Goal: Task Accomplishment & Management: Complete application form

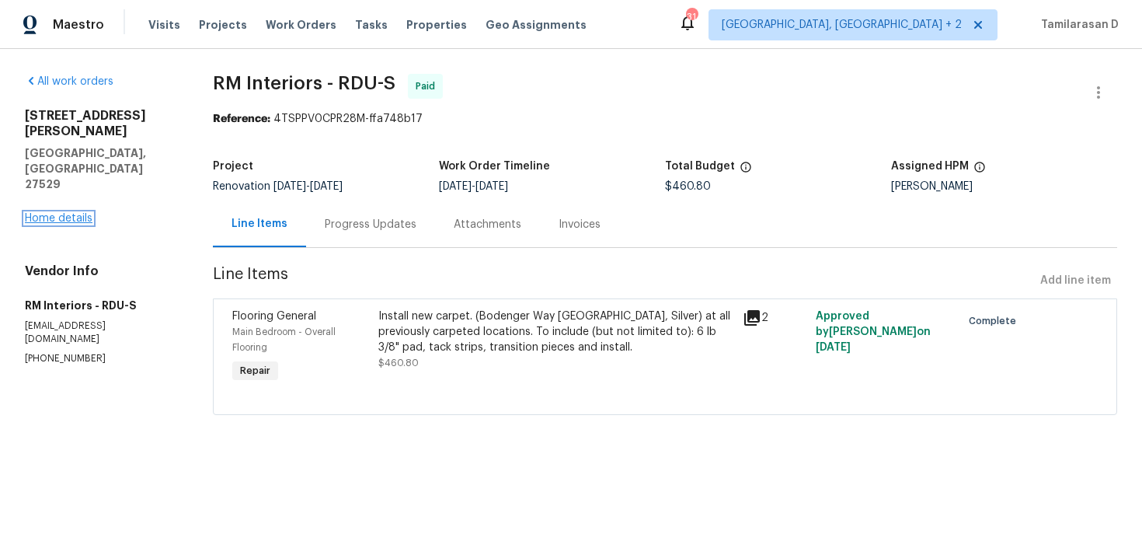
click at [78, 213] on link "Home details" at bounding box center [59, 218] width 68 height 11
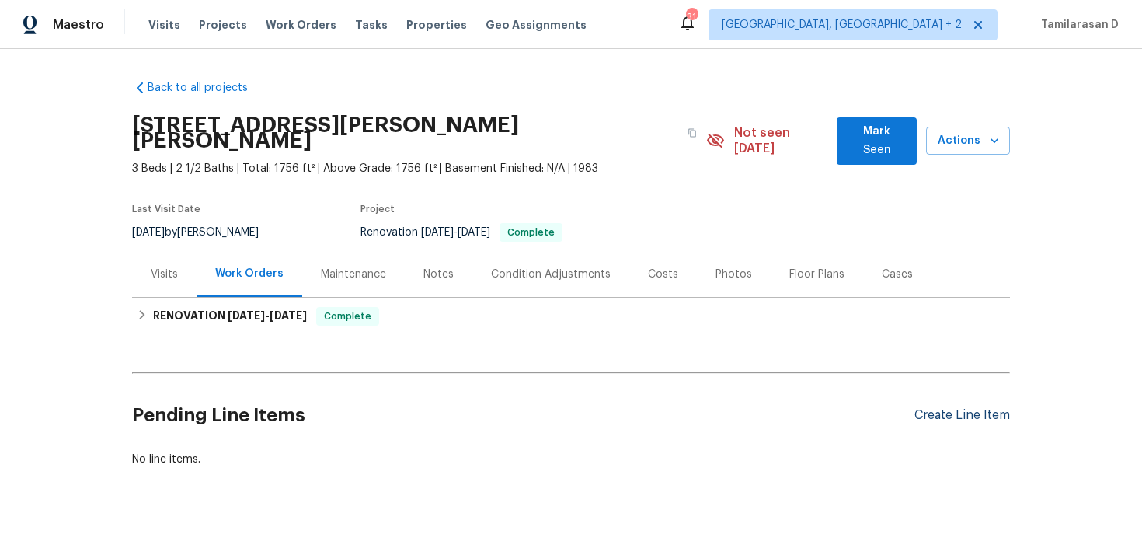
click at [951, 408] on div "Create Line Item" at bounding box center [963, 415] width 96 height 15
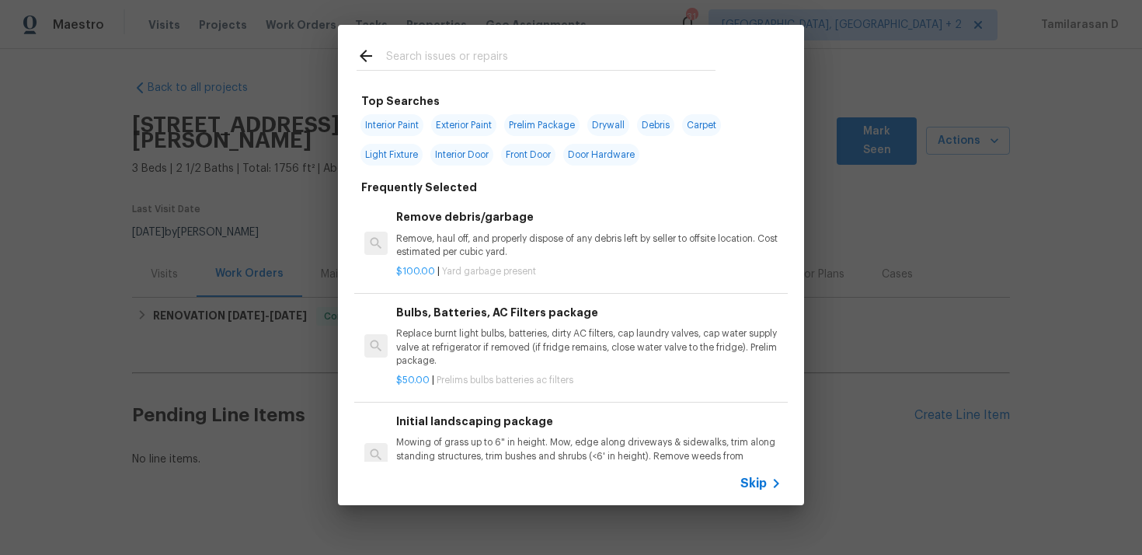
click at [757, 487] on span "Skip" at bounding box center [754, 484] width 26 height 16
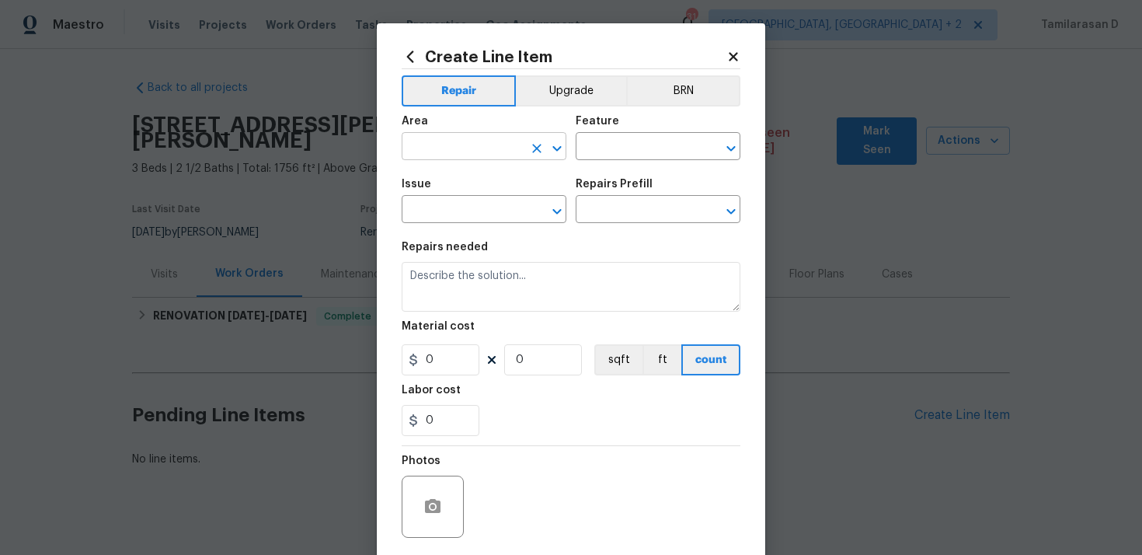
click at [474, 151] on input "text" at bounding box center [462, 148] width 121 height 24
type input "i"
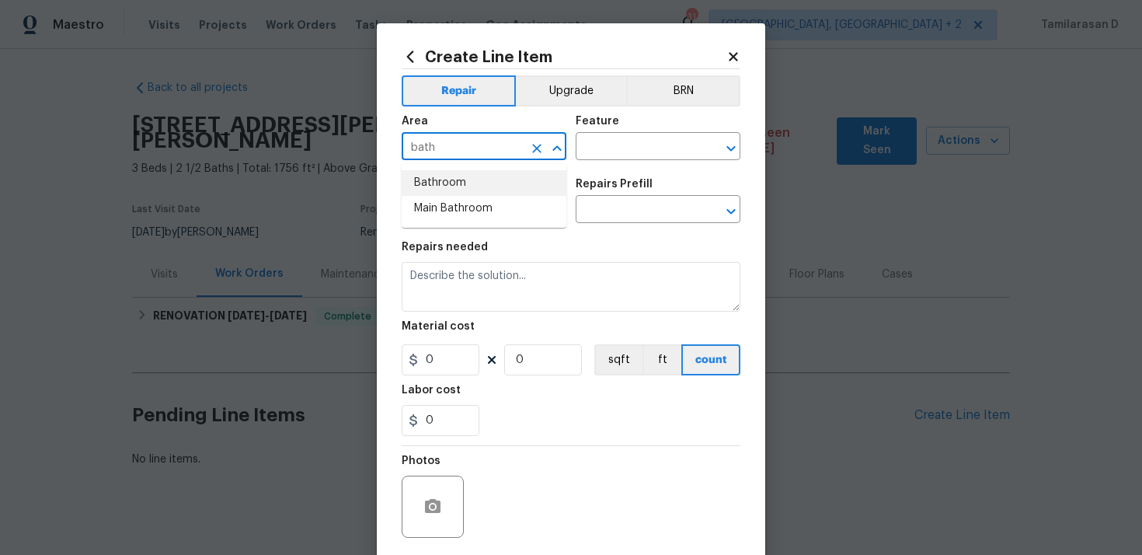
click at [430, 182] on li "Bathroom" at bounding box center [484, 183] width 165 height 26
type input "Bathroom"
click at [631, 159] on input "text" at bounding box center [636, 148] width 121 height 24
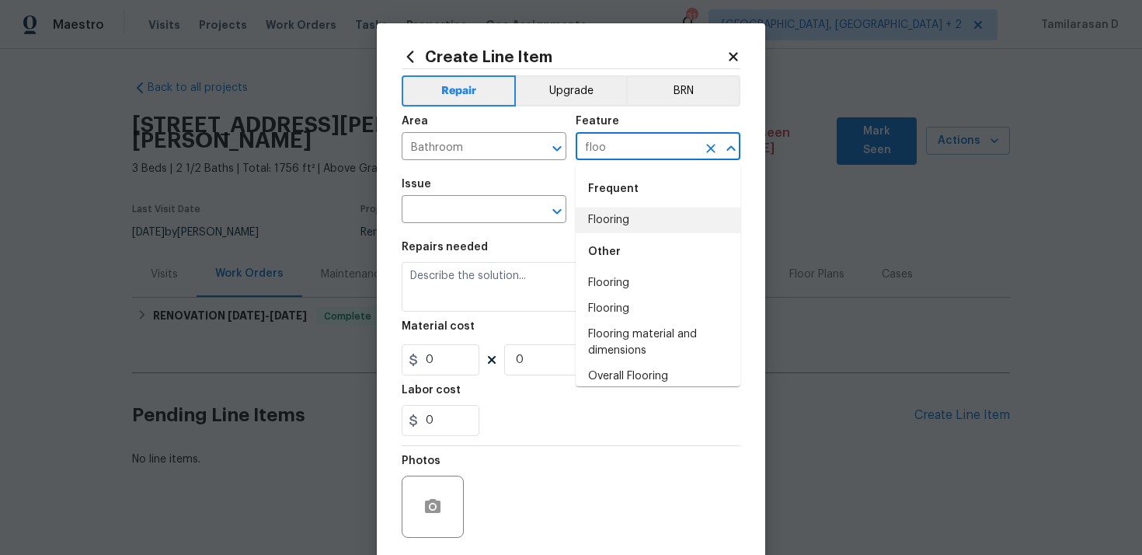
click at [623, 225] on li "Flooring" at bounding box center [658, 221] width 165 height 26
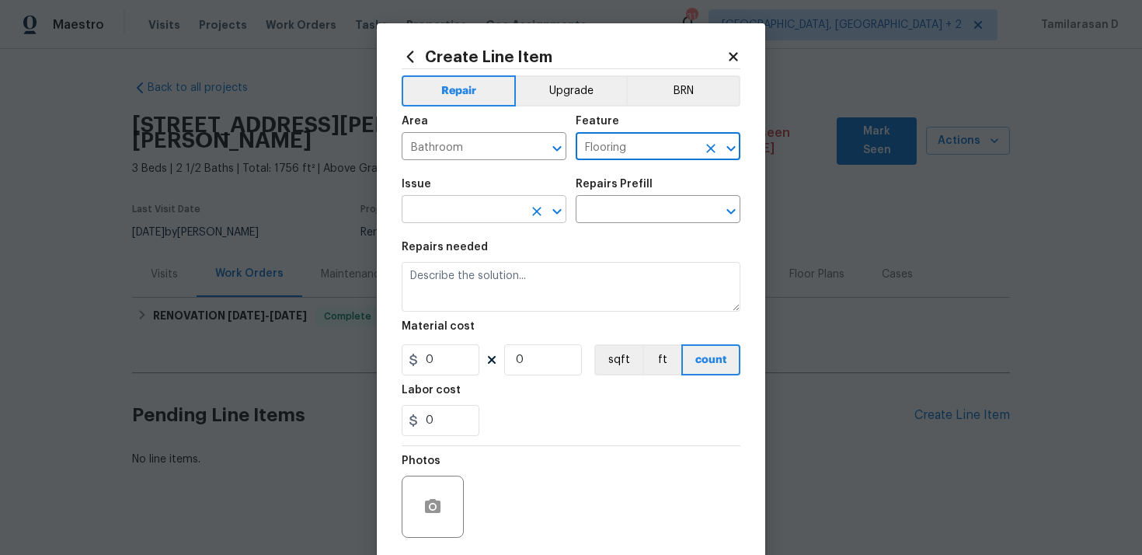
type input "Flooring"
click at [456, 219] on input "text" at bounding box center [462, 211] width 121 height 24
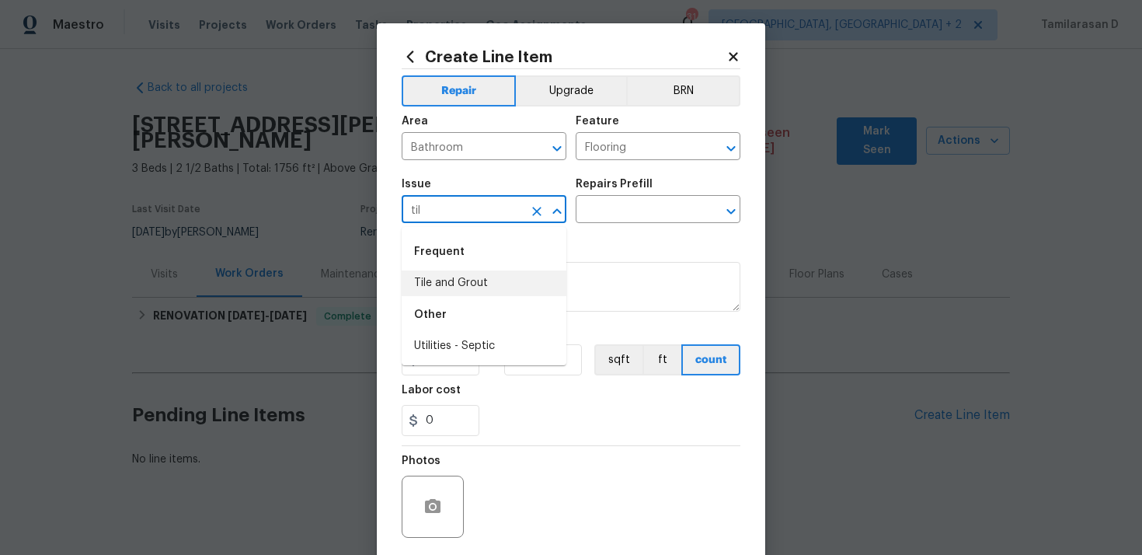
click at [450, 282] on li "Tile and Grout" at bounding box center [484, 283] width 165 height 26
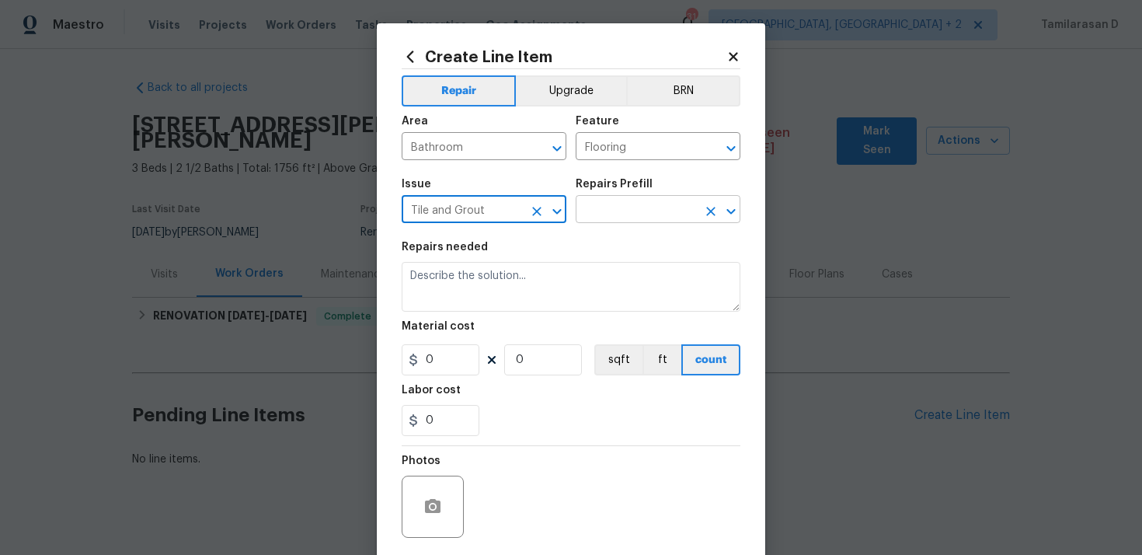
type input "Tile and Grout"
click at [619, 209] on input "text" at bounding box center [636, 211] width 121 height 24
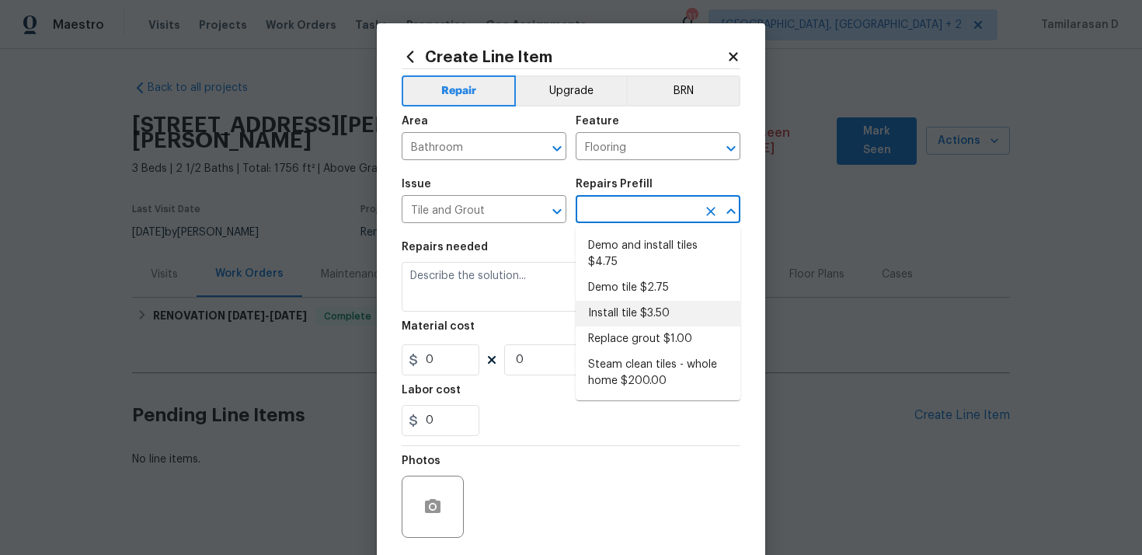
click at [626, 301] on li "Install tile $3.50" at bounding box center [658, 314] width 165 height 26
type input "Overall Flooring"
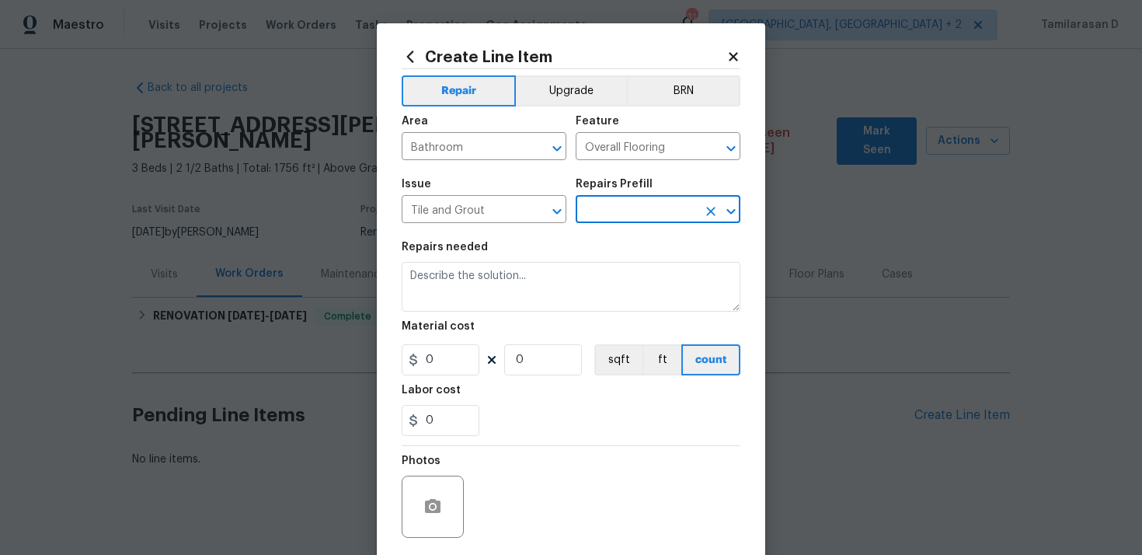
type input "Install tile $3.50"
type textarea "Install tile flooring, float (level), and grout."
type input "3.5"
type input "1"
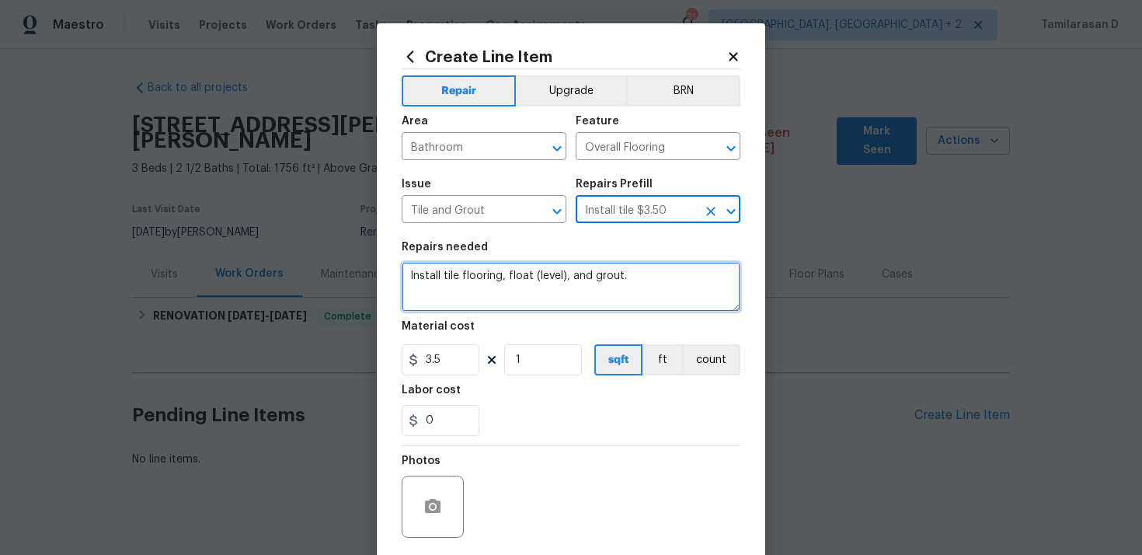
click at [456, 306] on textarea "Install tile flooring, float (level), and grout." at bounding box center [571, 287] width 339 height 50
paste textarea "The tile in the entryway of the primary bathroom is loose. Please re-secure the…"
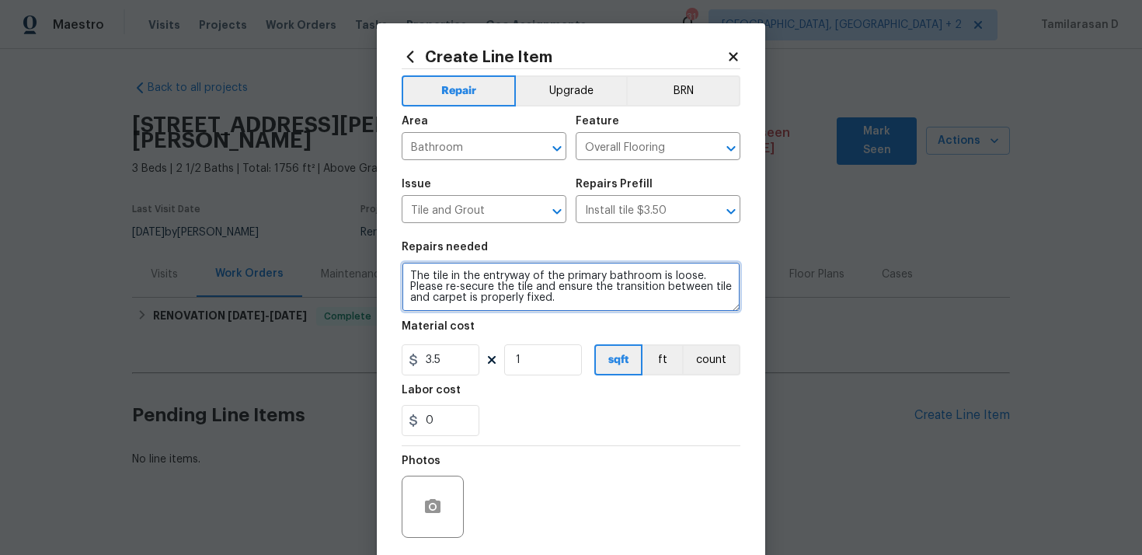
type textarea "The tile in the entryway of the primary bathroom is loose. Please re-secure the…"
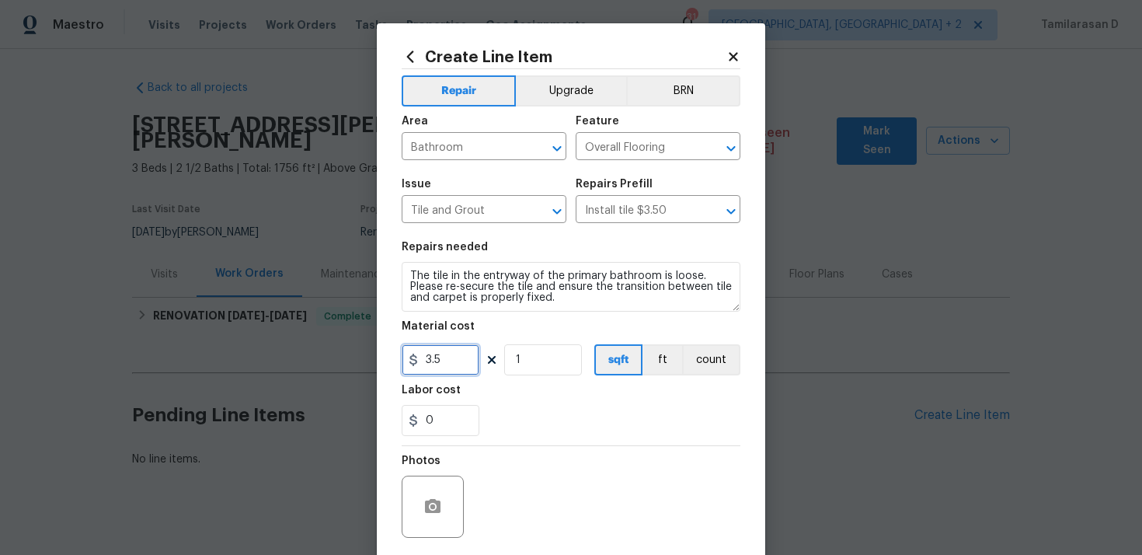
click at [452, 352] on input "3.5" at bounding box center [441, 359] width 78 height 31
type input "75"
click at [621, 406] on div "0" at bounding box center [571, 420] width 339 height 31
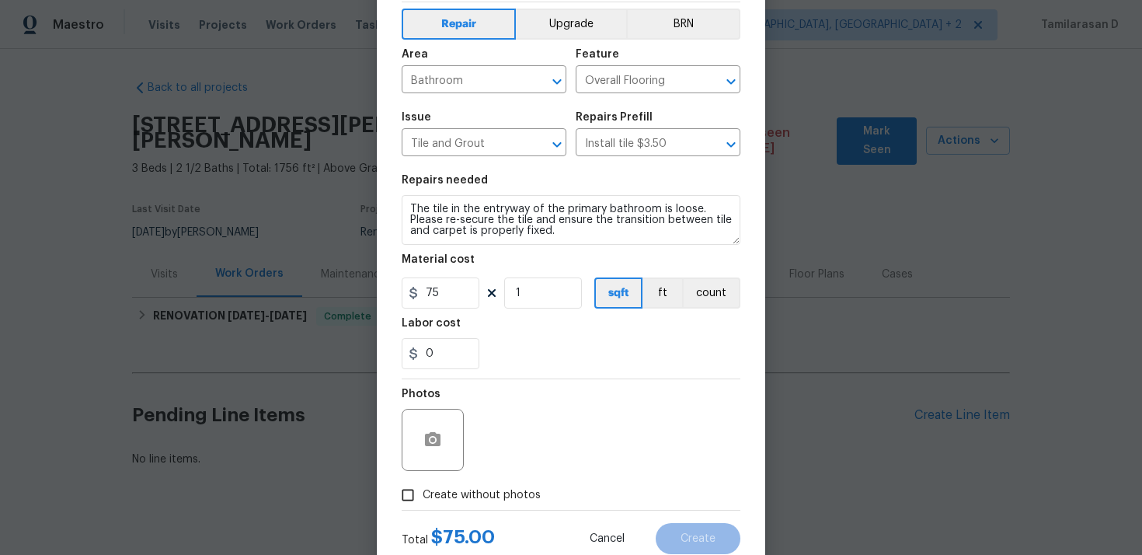
scroll to position [89, 0]
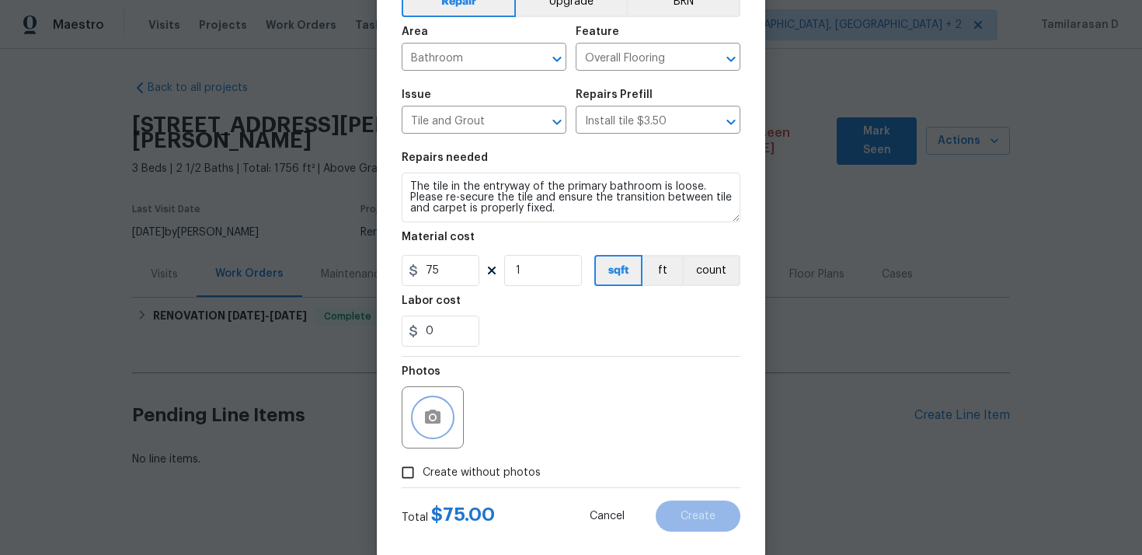
click at [437, 424] on icon "button" at bounding box center [433, 417] width 16 height 14
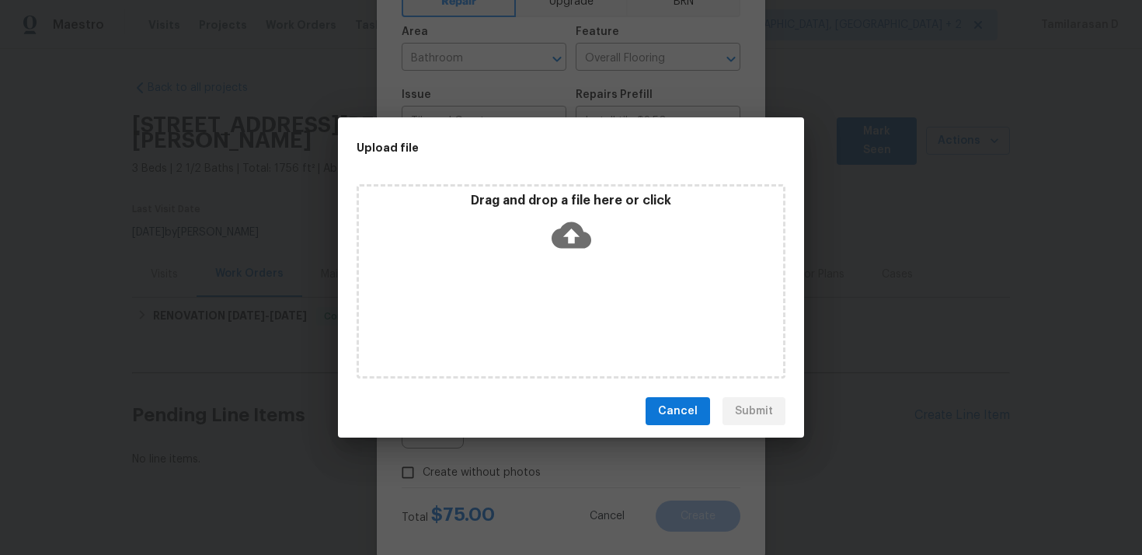
click at [571, 237] on icon at bounding box center [572, 235] width 40 height 40
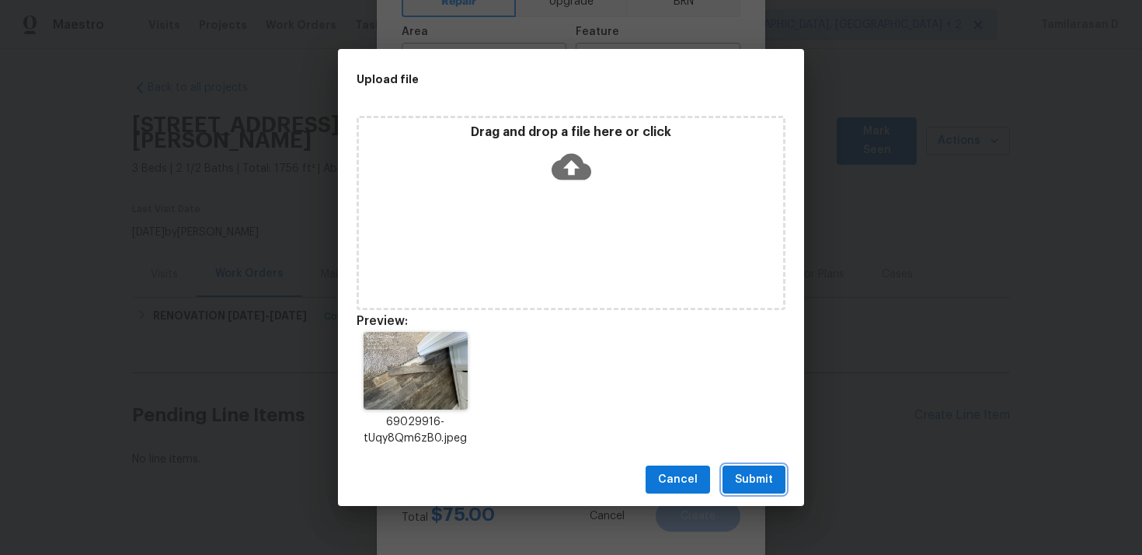
click at [759, 485] on span "Submit" at bounding box center [754, 479] width 38 height 19
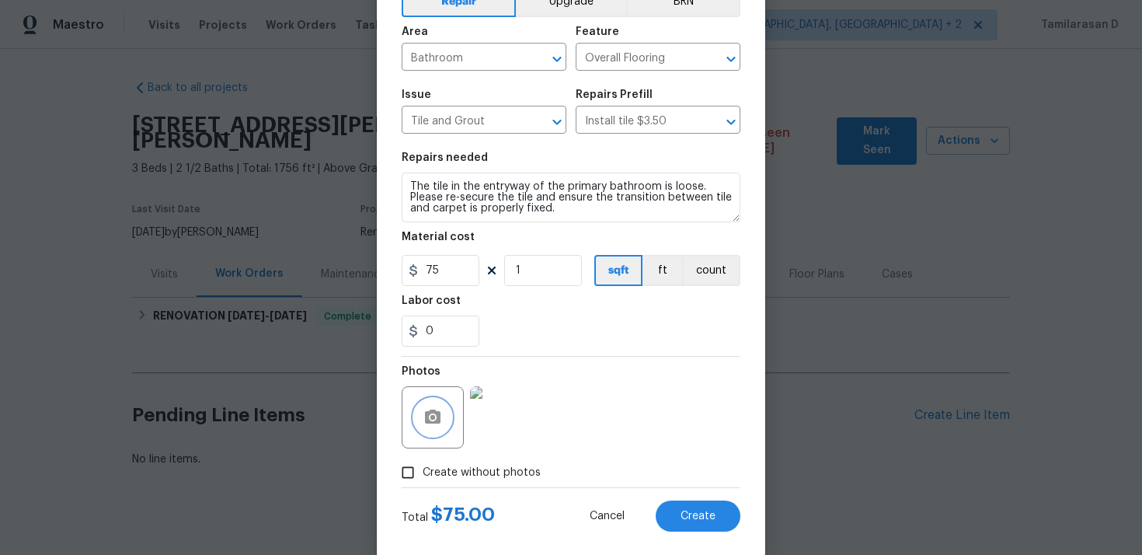
scroll to position [115, 0]
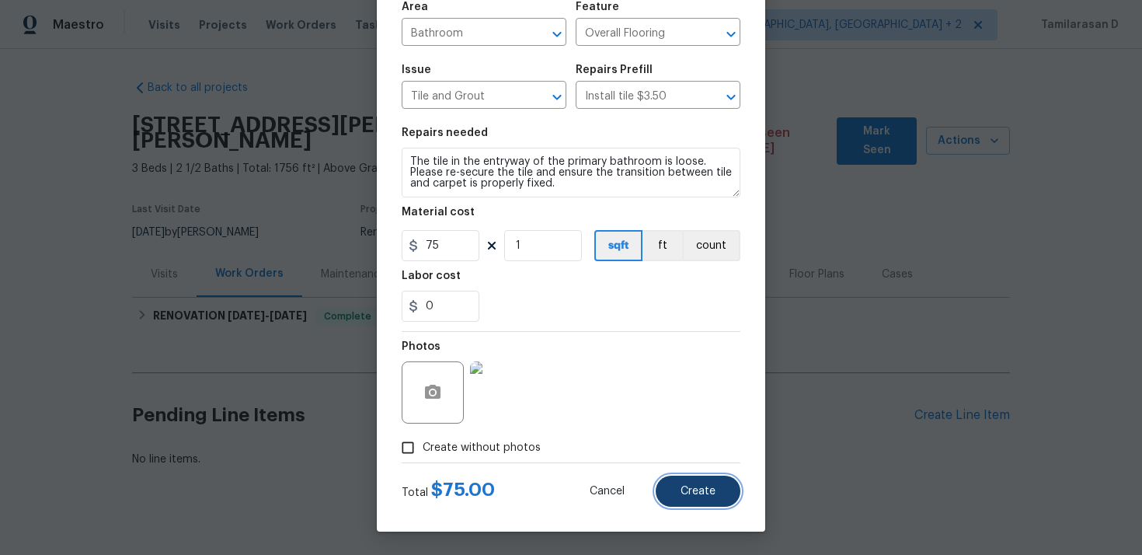
click at [685, 486] on span "Create" at bounding box center [698, 492] width 35 height 12
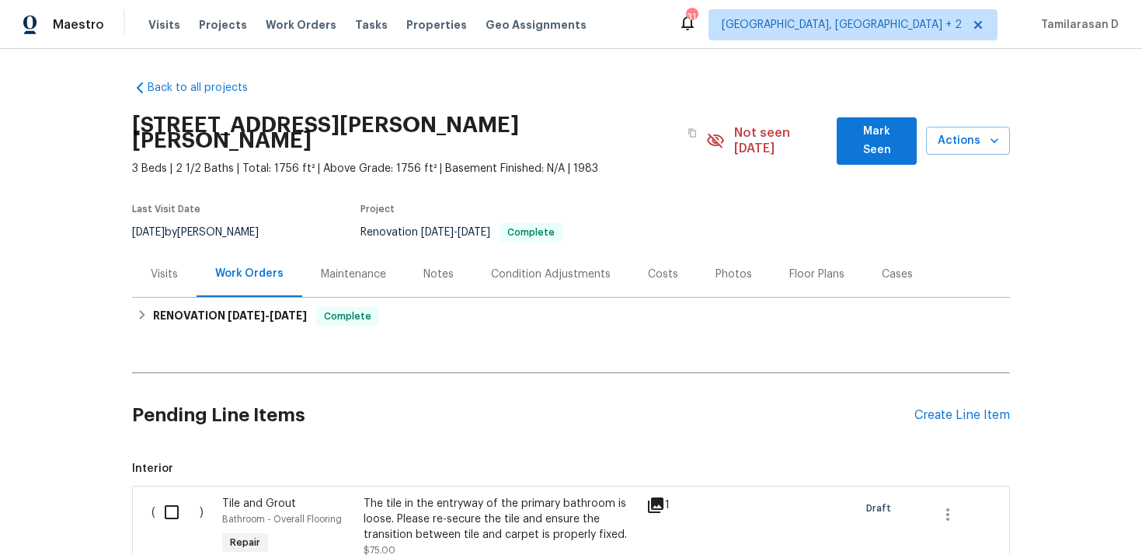
scroll to position [195, 0]
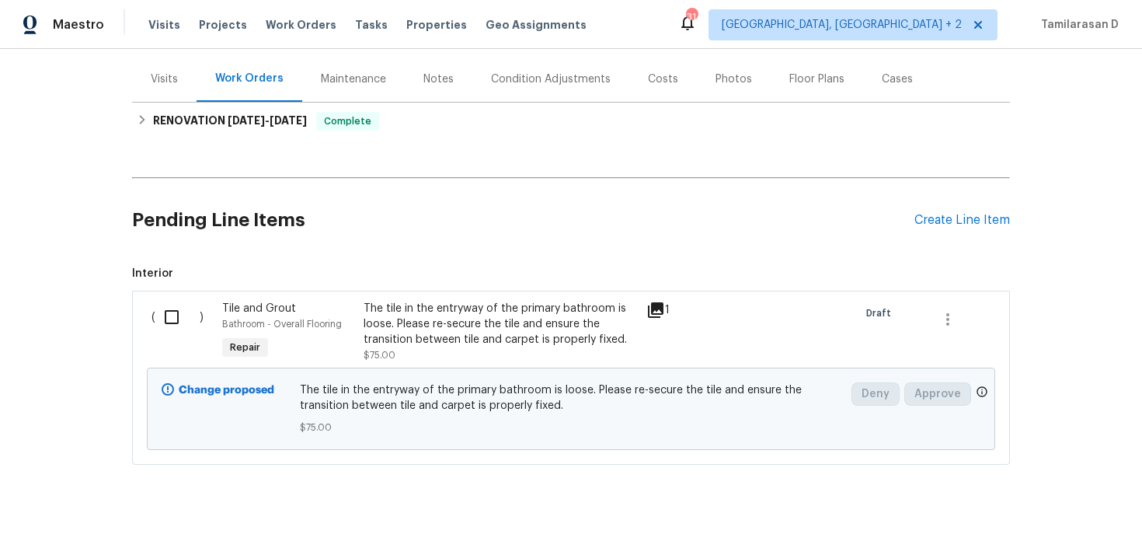
click at [169, 304] on input "checkbox" at bounding box center [177, 317] width 44 height 33
checkbox input "true"
click at [1068, 494] on div "Cancel (1) Item Create Work Order" at bounding box center [571, 515] width 1142 height 79
click at [1068, 521] on span "Create Work Order" at bounding box center [1053, 516] width 103 height 19
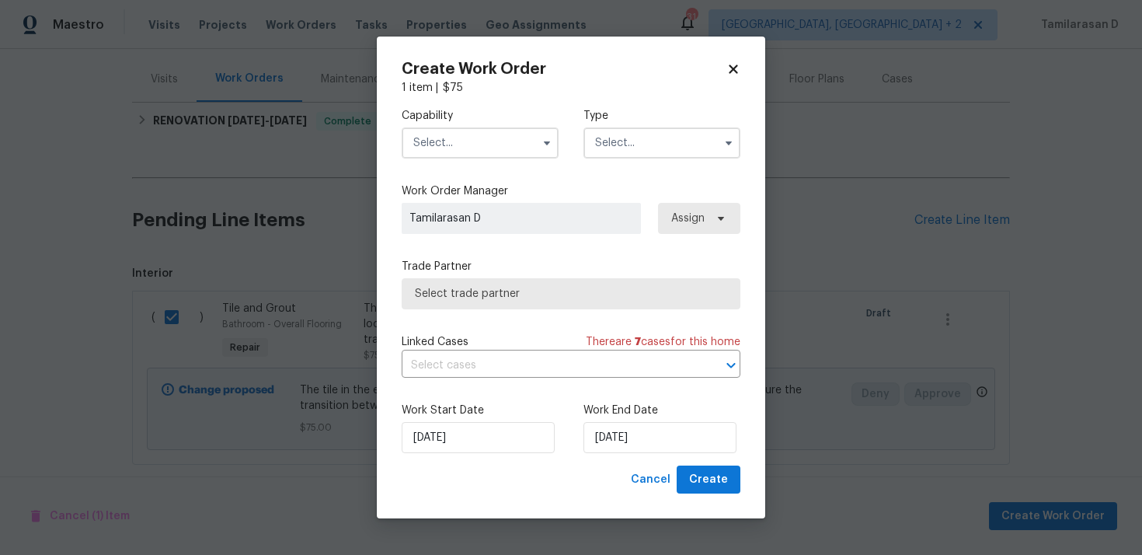
click at [614, 143] on input "text" at bounding box center [662, 142] width 157 height 31
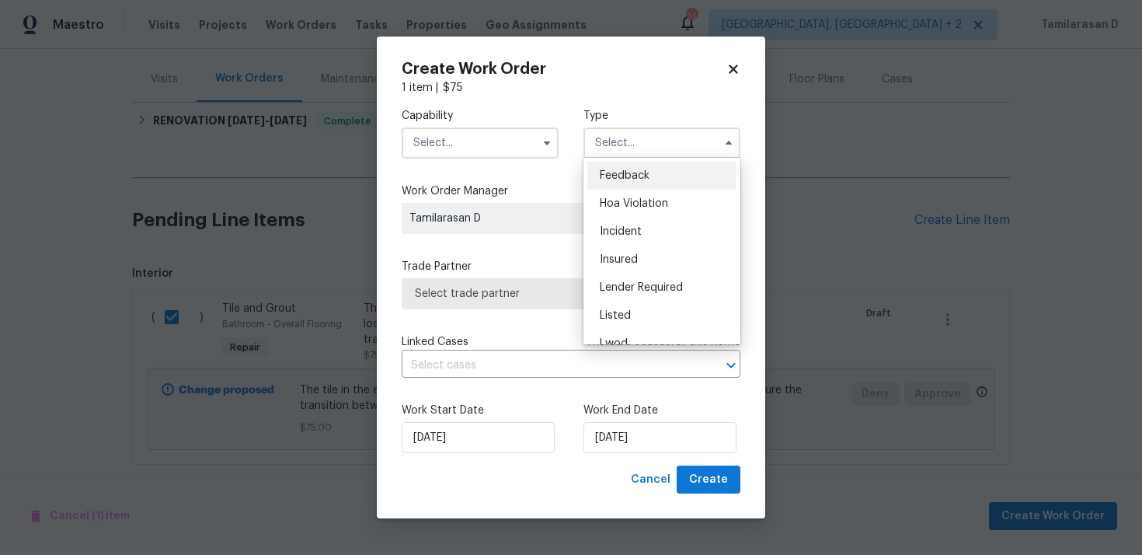
click at [621, 187] on div "Feedback" at bounding box center [662, 176] width 149 height 28
type input "Feedback"
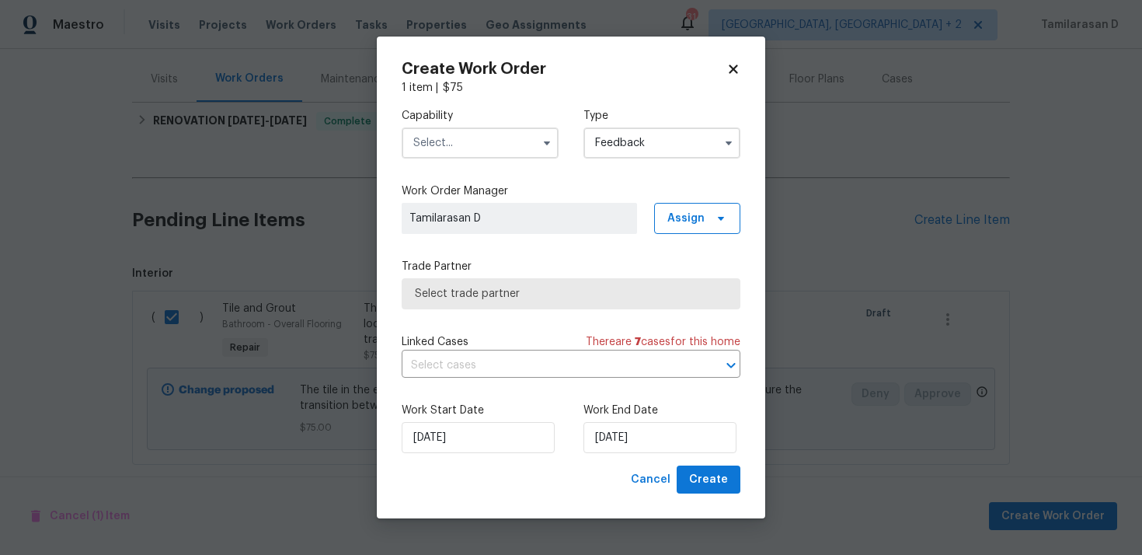
click at [518, 149] on input "text" at bounding box center [480, 142] width 157 height 31
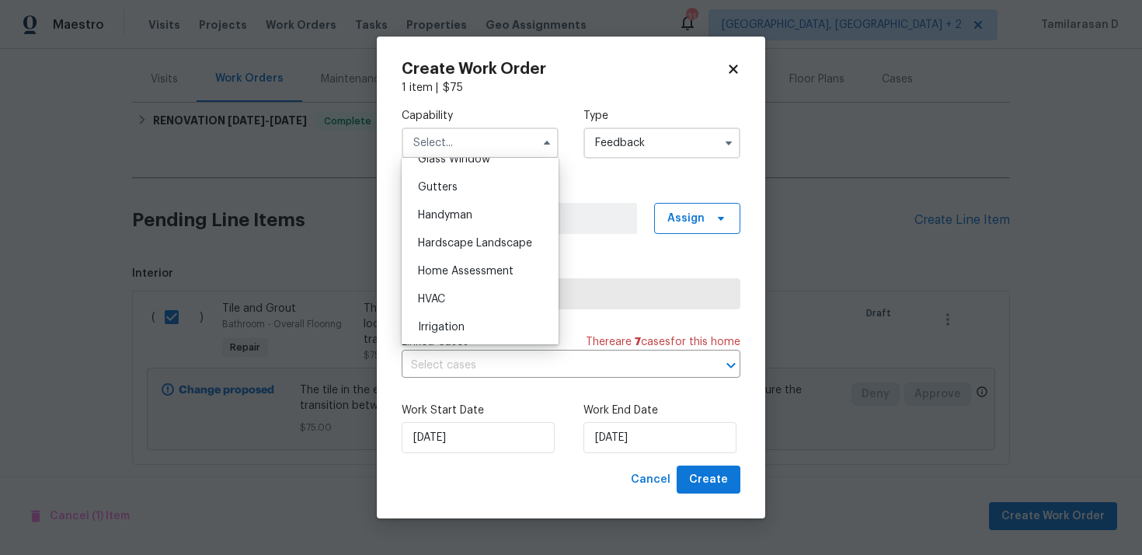
scroll to position [829, 0]
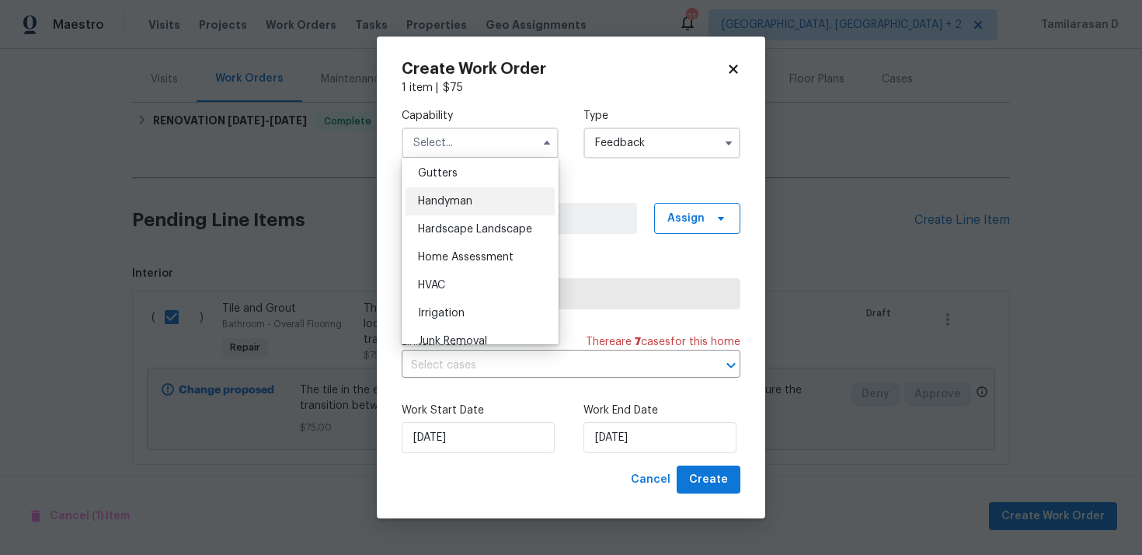
click at [441, 190] on div "Handyman" at bounding box center [480, 201] width 149 height 28
type input "Handyman"
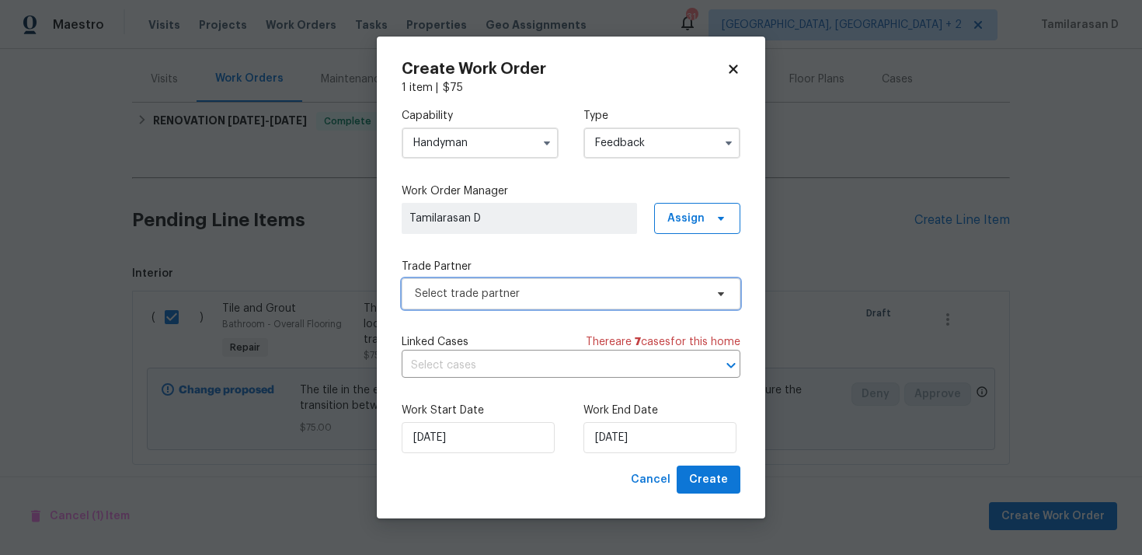
click at [464, 283] on span "Select trade partner" at bounding box center [571, 293] width 339 height 31
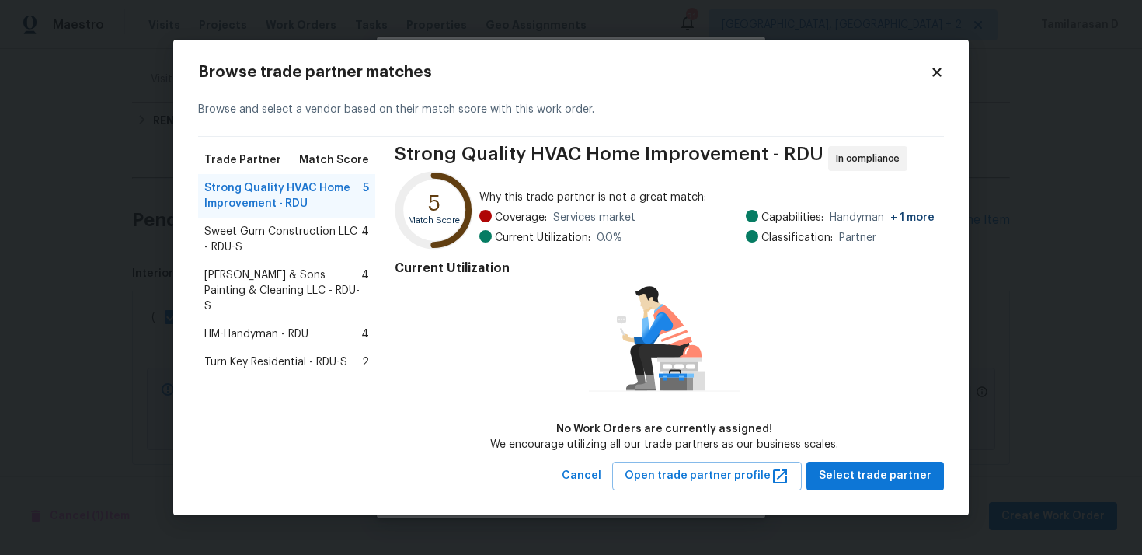
click at [260, 190] on span "Strong Quality HVAC Home Improvement - RDU" at bounding box center [283, 195] width 159 height 31
click at [286, 239] on span "Sweet Gum Construction LLC - RDU-S" at bounding box center [282, 239] width 157 height 31
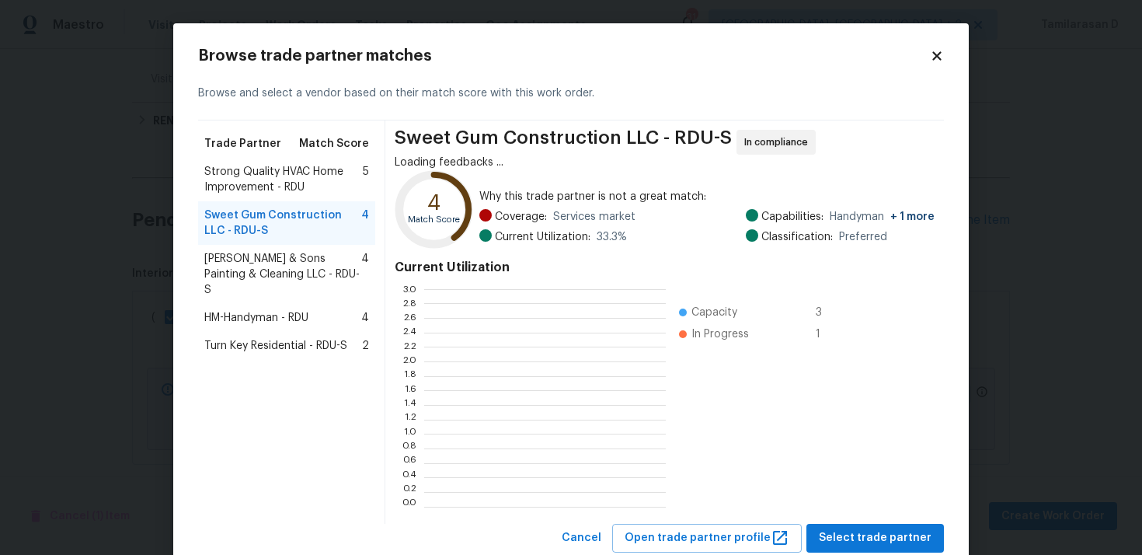
scroll to position [218, 242]
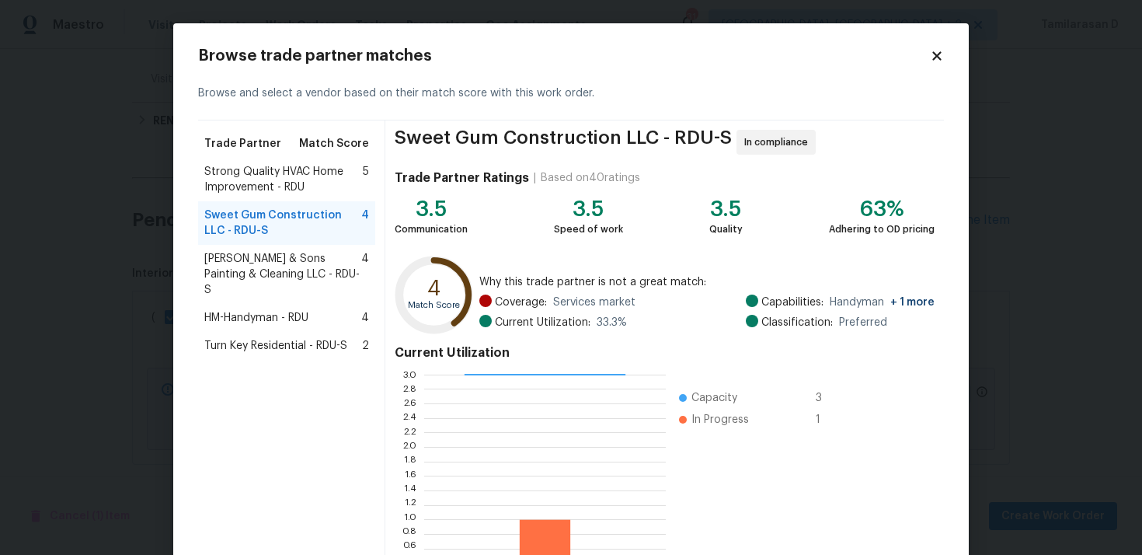
click at [256, 178] on span "Strong Quality HVAC Home Improvement - RDU" at bounding box center [283, 179] width 159 height 31
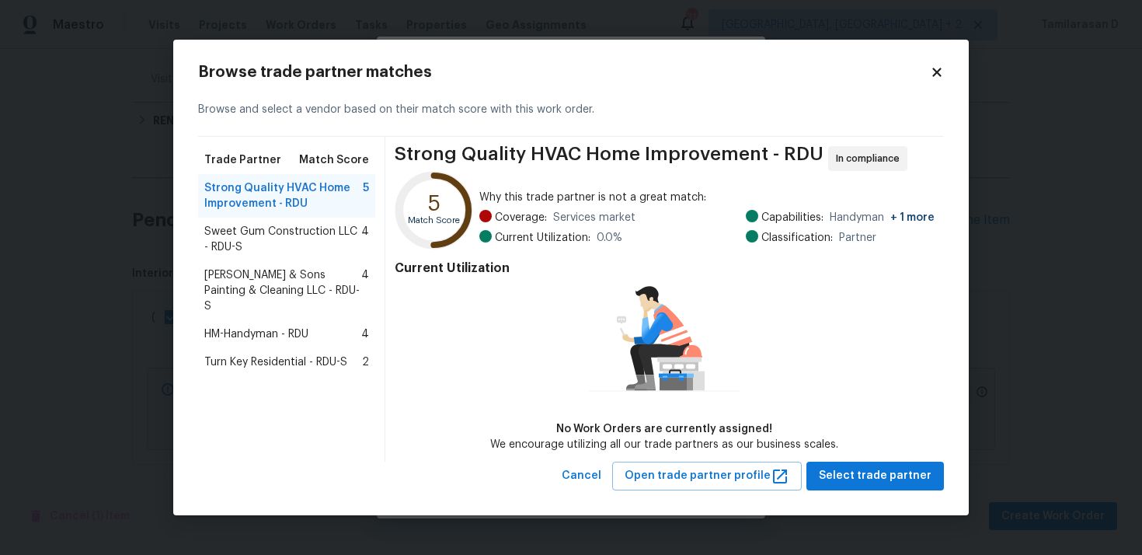
click at [208, 252] on span "Sweet Gum Construction LLC - RDU-S" at bounding box center [282, 239] width 157 height 31
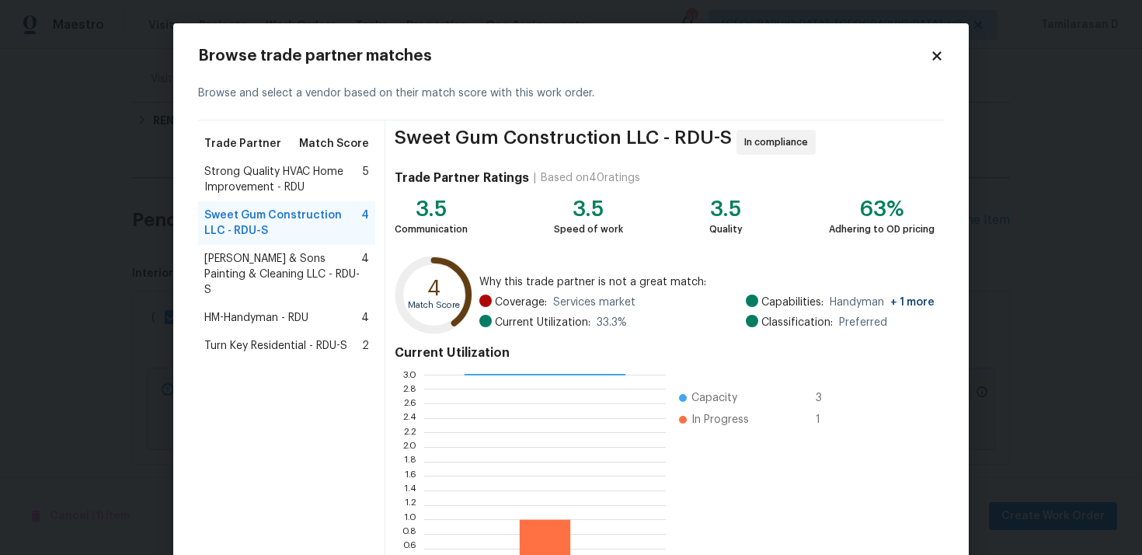
click at [280, 180] on span "Strong Quality HVAC Home Improvement - RDU" at bounding box center [283, 179] width 159 height 31
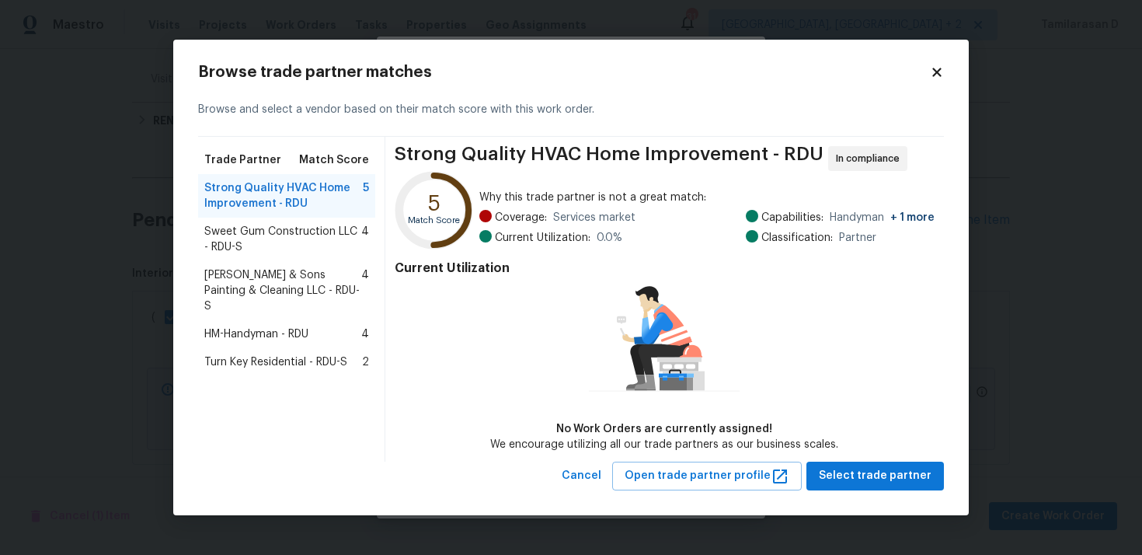
click at [265, 246] on span "Sweet Gum Construction LLC - RDU-S" at bounding box center [282, 239] width 157 height 31
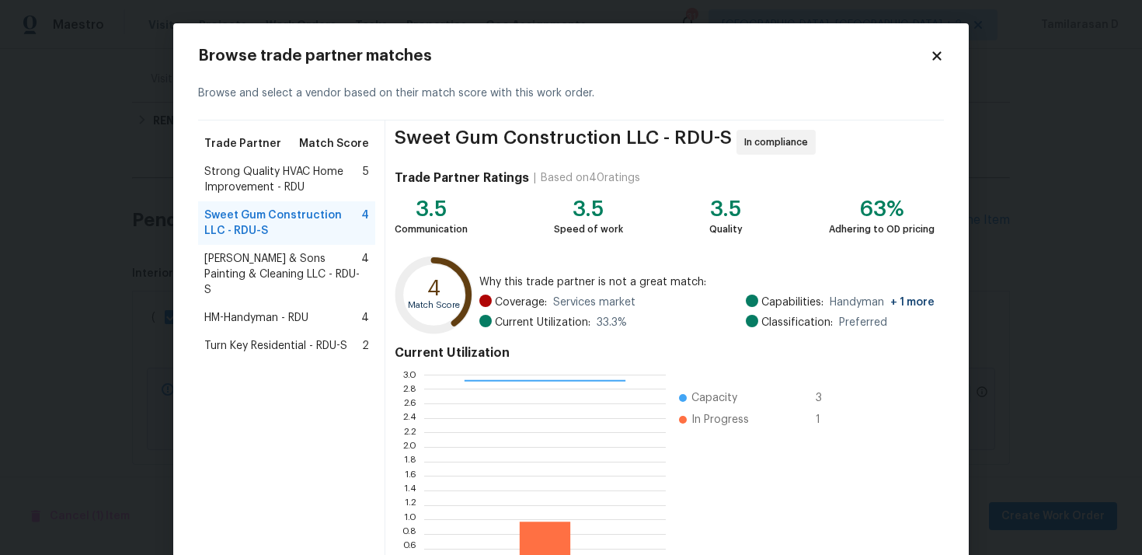
click at [267, 176] on span "Strong Quality HVAC Home Improvement - RDU" at bounding box center [283, 179] width 159 height 31
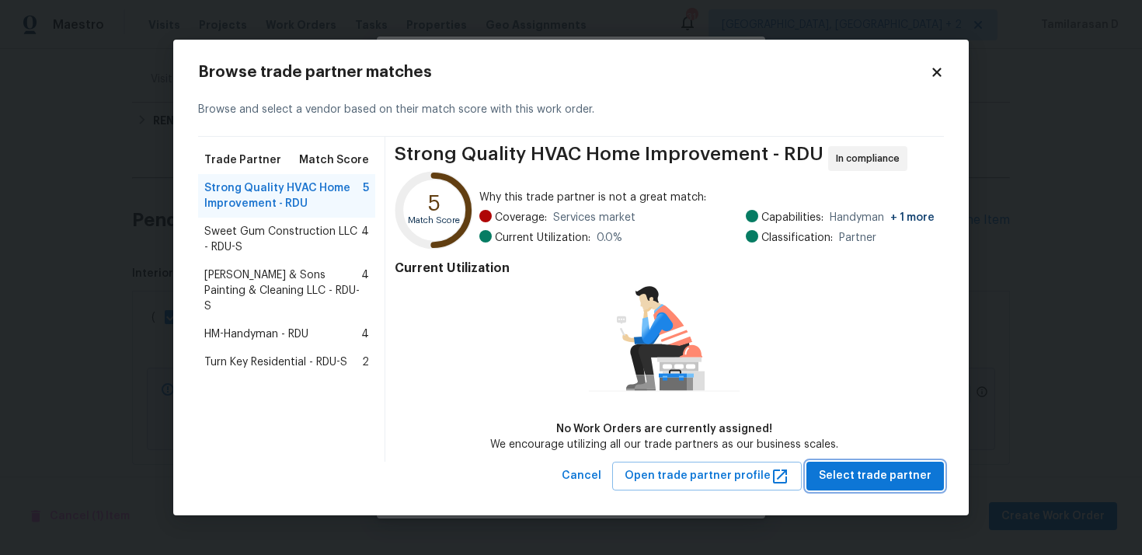
click at [896, 462] on button "Select trade partner" at bounding box center [876, 476] width 138 height 29
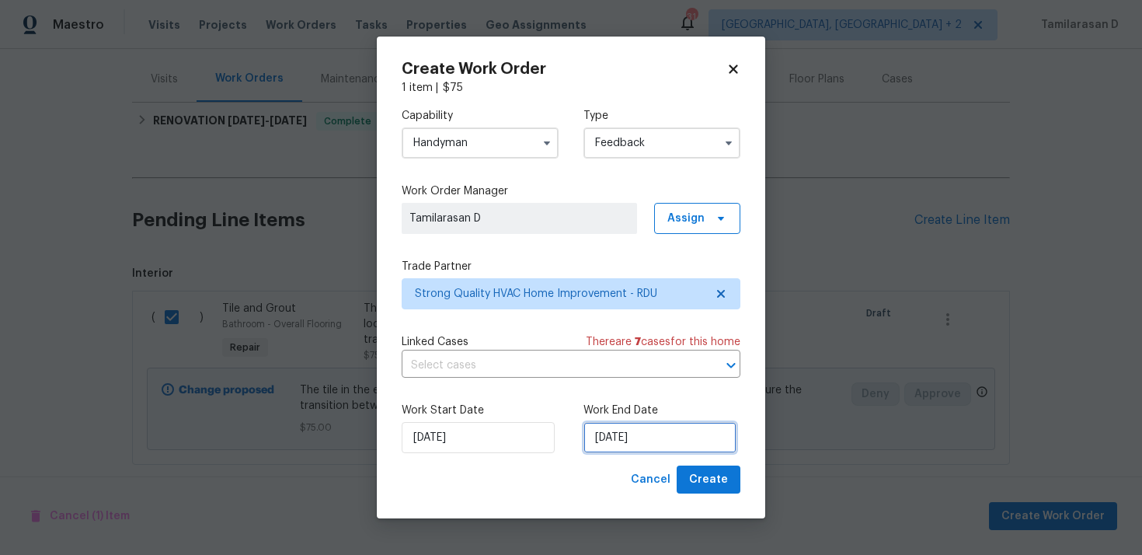
click at [633, 439] on input "[DATE]" at bounding box center [660, 437] width 153 height 31
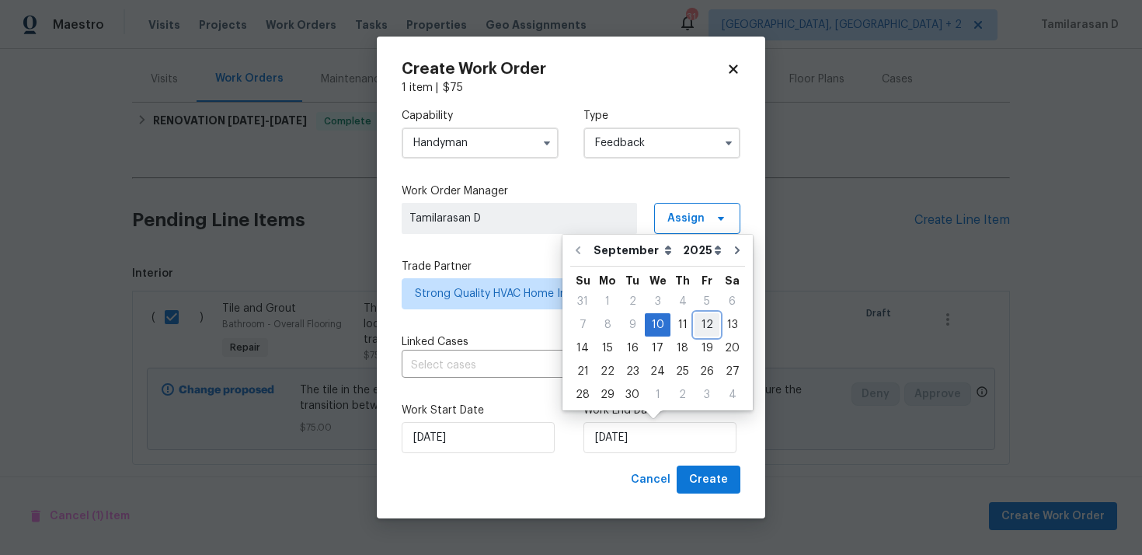
click at [699, 323] on div "12" at bounding box center [707, 325] width 25 height 22
type input "[DATE]"
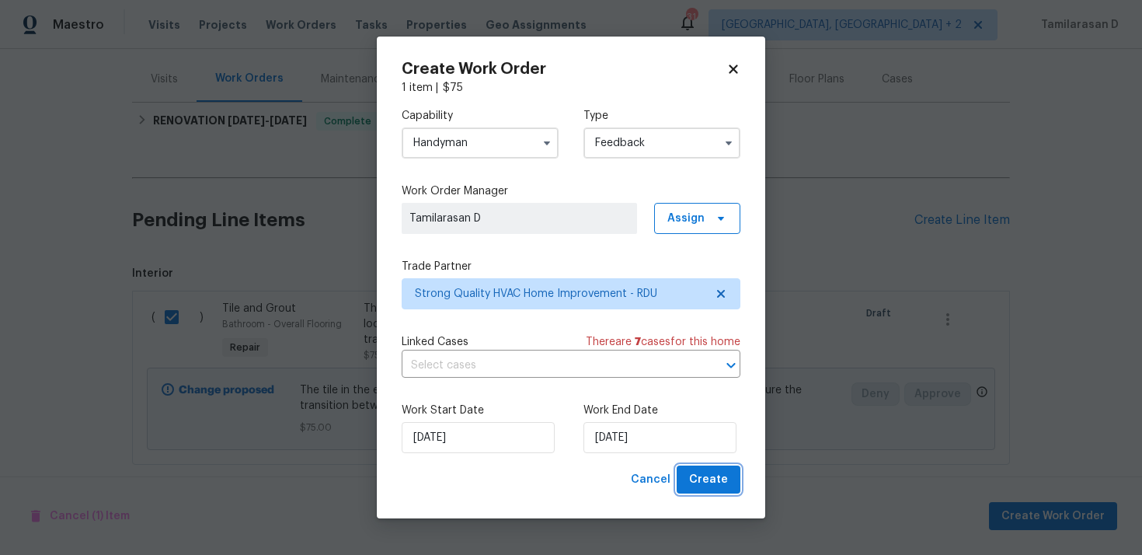
click at [712, 473] on span "Create" at bounding box center [708, 479] width 39 height 19
checkbox input "false"
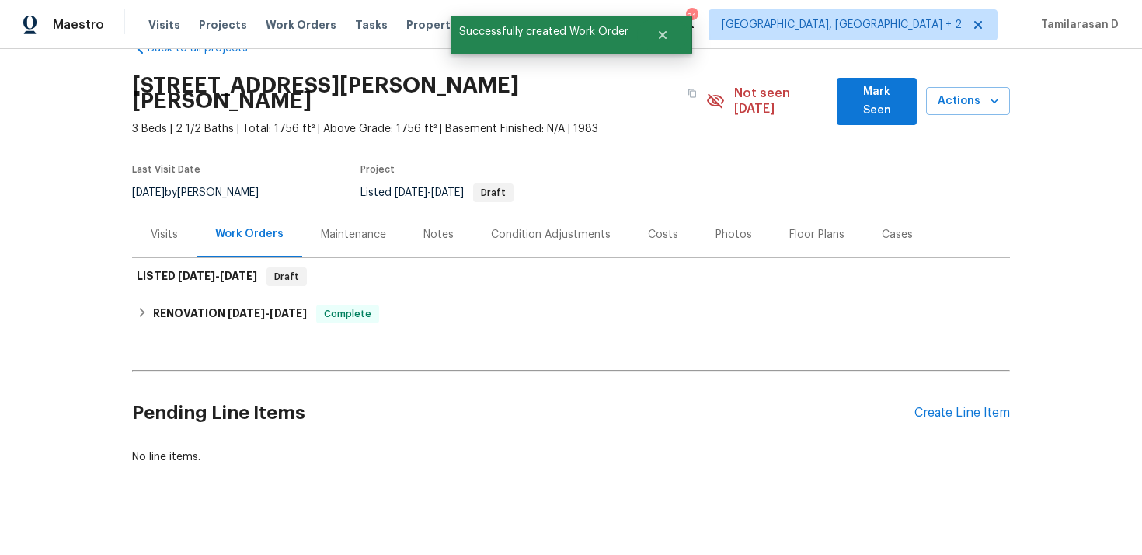
scroll to position [0, 0]
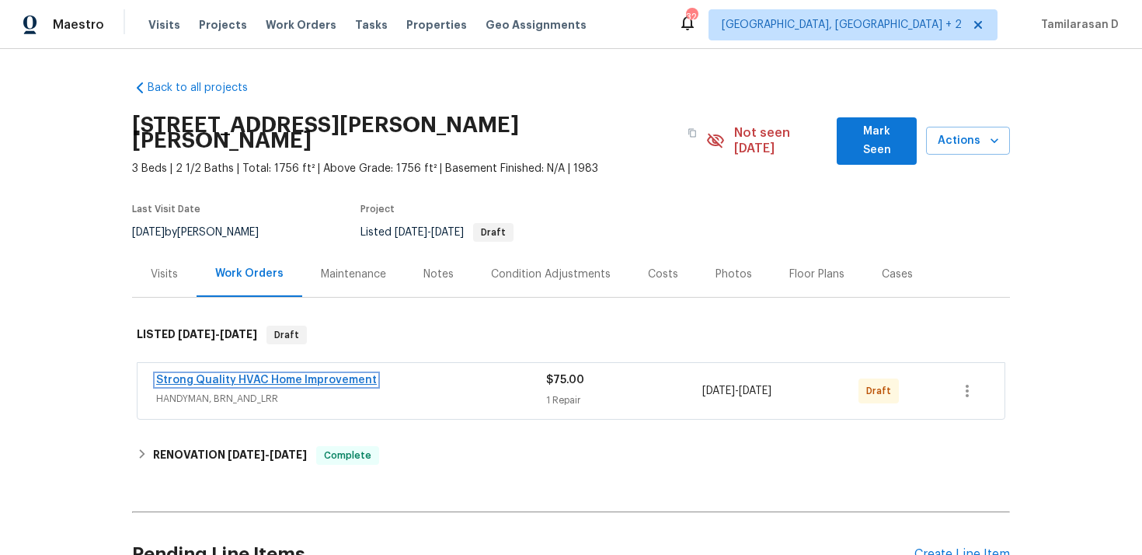
click at [256, 375] on link "Strong Quality HVAC Home Improvement" at bounding box center [266, 380] width 221 height 11
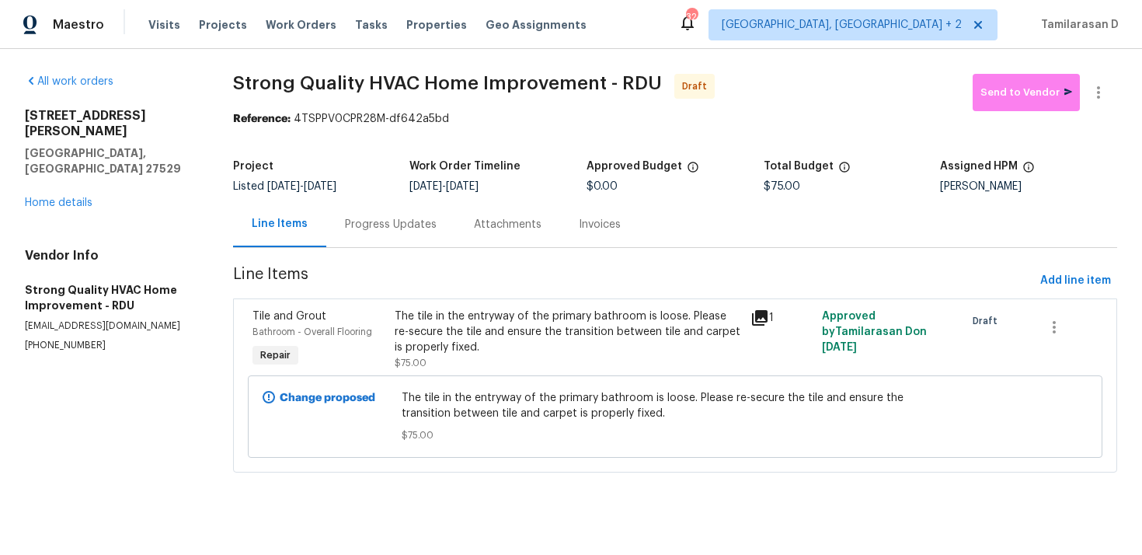
click at [393, 231] on div "Progress Updates" at bounding box center [391, 225] width 92 height 16
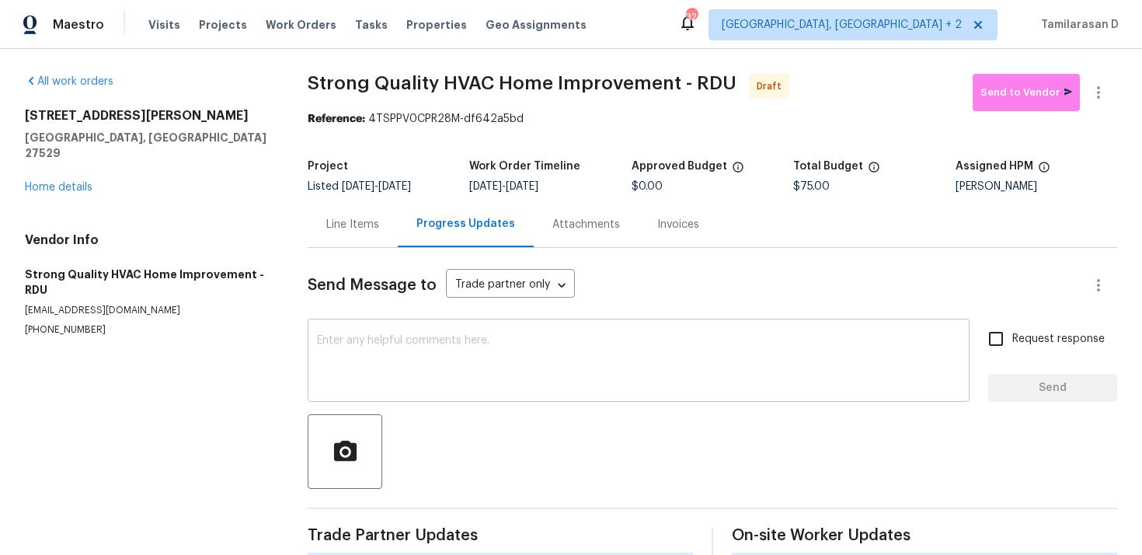
click at [368, 340] on textarea at bounding box center [639, 362] width 644 height 54
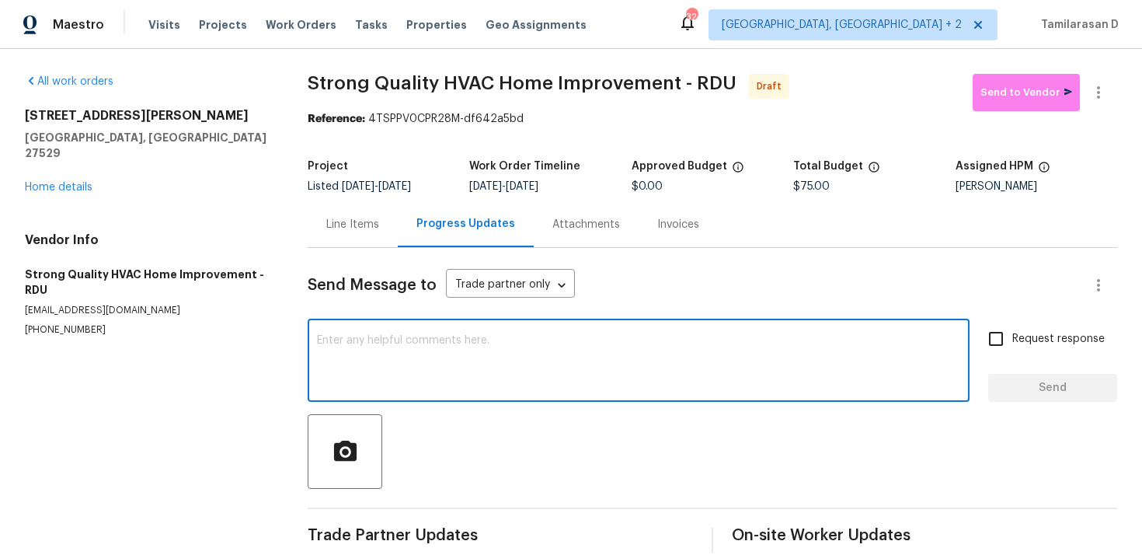
paste textarea "Hey, this is Tamil from Opendoor. I’m confirming you received the WO for the pr…"
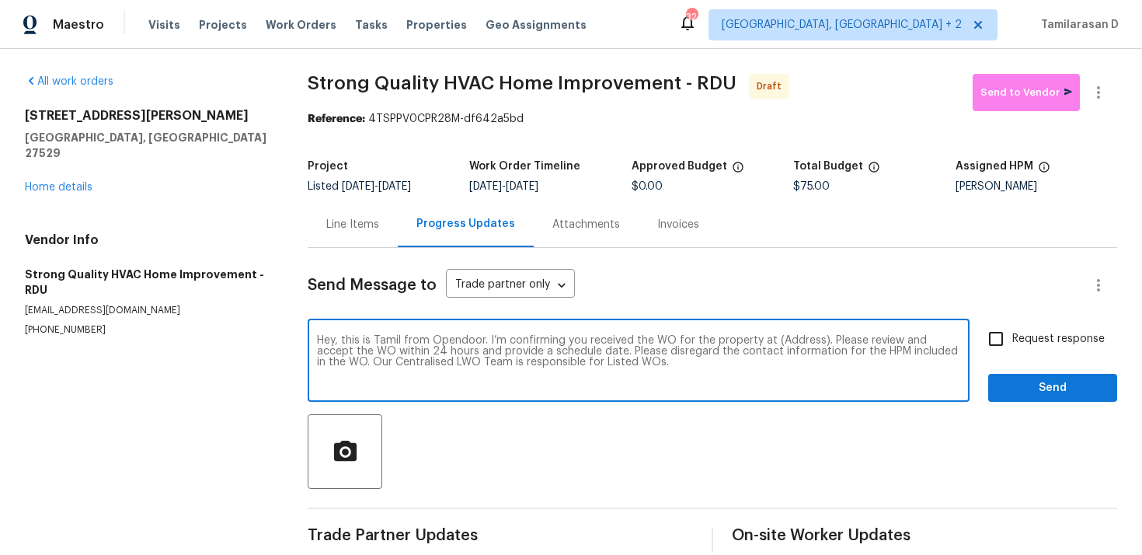
click at [797, 345] on textarea "Hey, this is Tamil from Opendoor. I’m confirming you received the WO for the pr…" at bounding box center [639, 362] width 644 height 54
paste textarea "[STREET_ADDRESS][PERSON_NAME][PERSON_NAME]"
type textarea "Hey, this is Tamil from Opendoor. I’m confirming you received the WO for the pr…"
click at [1027, 344] on span "Request response" at bounding box center [1059, 339] width 92 height 16
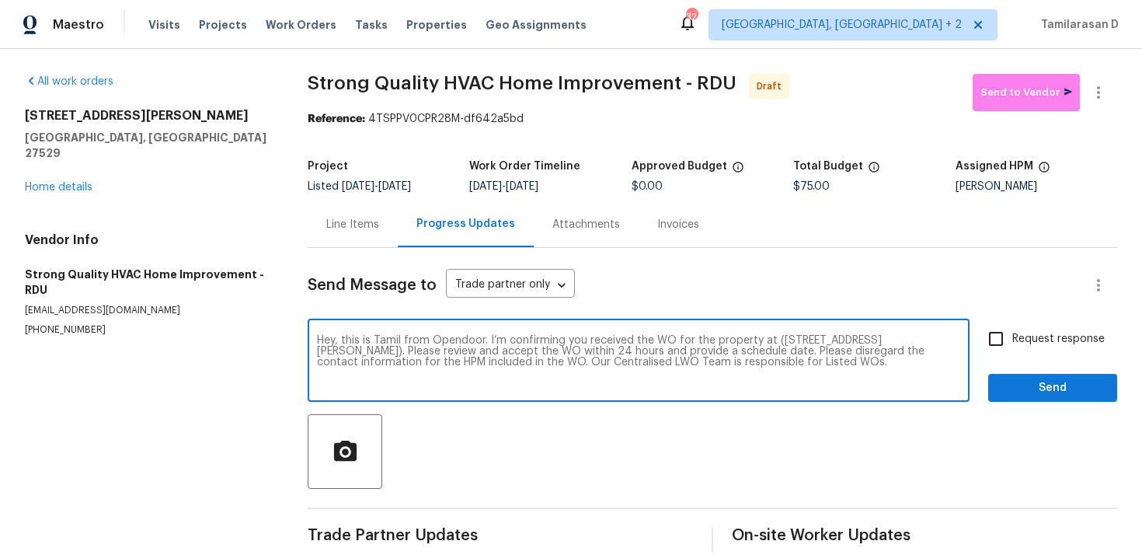
click at [1013, 344] on input "Request response" at bounding box center [996, 339] width 33 height 33
checkbox input "true"
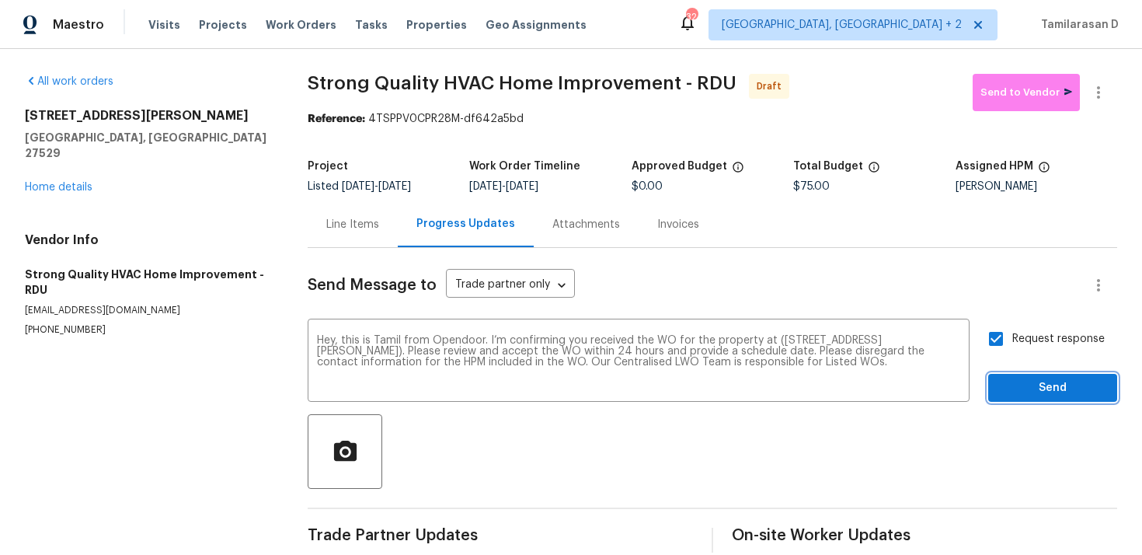
click at [1034, 382] on span "Send" at bounding box center [1053, 388] width 104 height 19
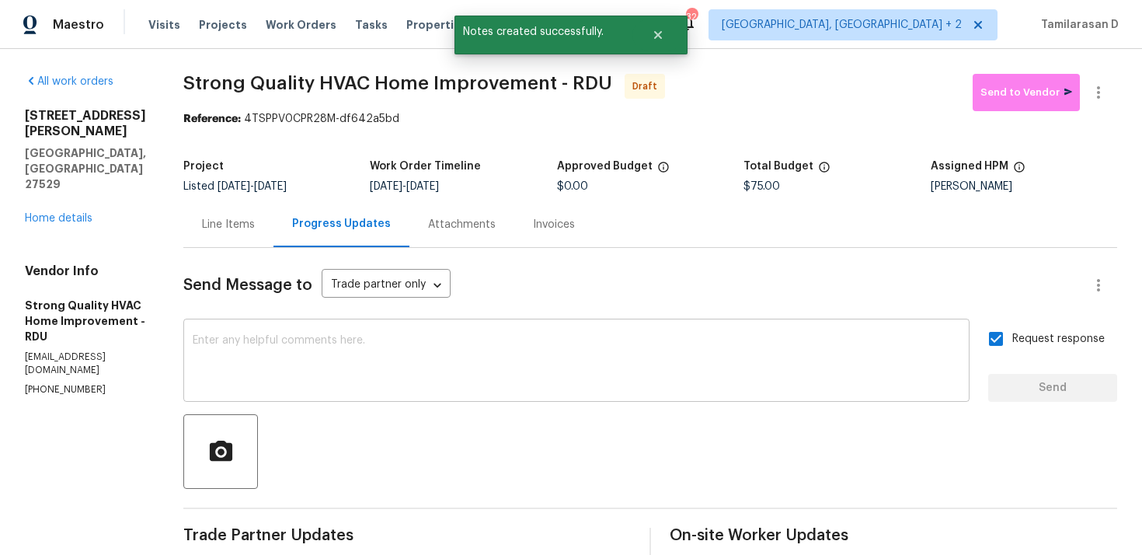
scroll to position [130, 0]
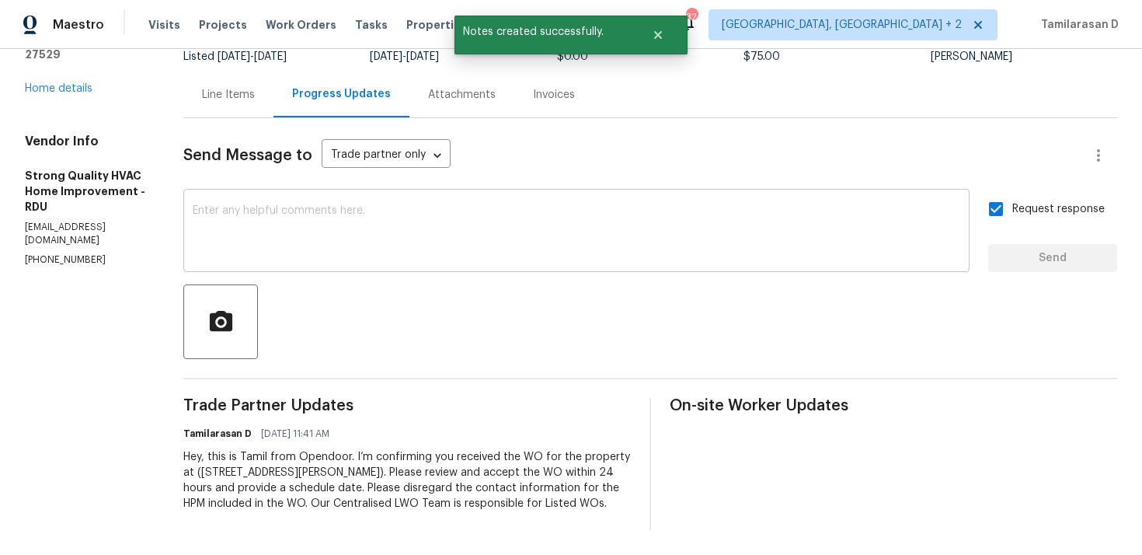
click at [316, 227] on textarea at bounding box center [577, 232] width 768 height 54
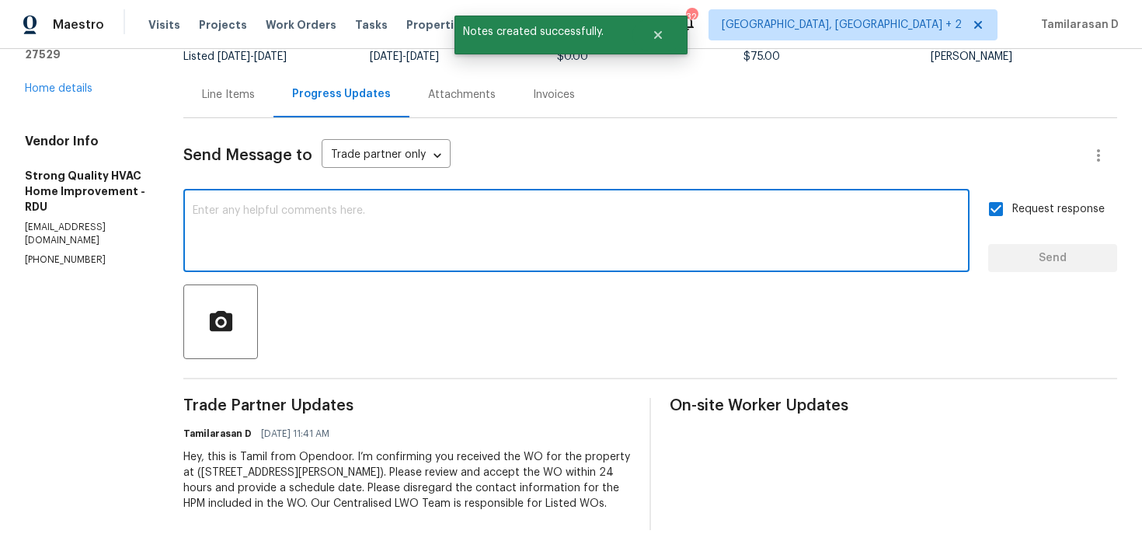
paste textarea "Attention All Work Orders must include before-photos (both close-up and wide-an…"
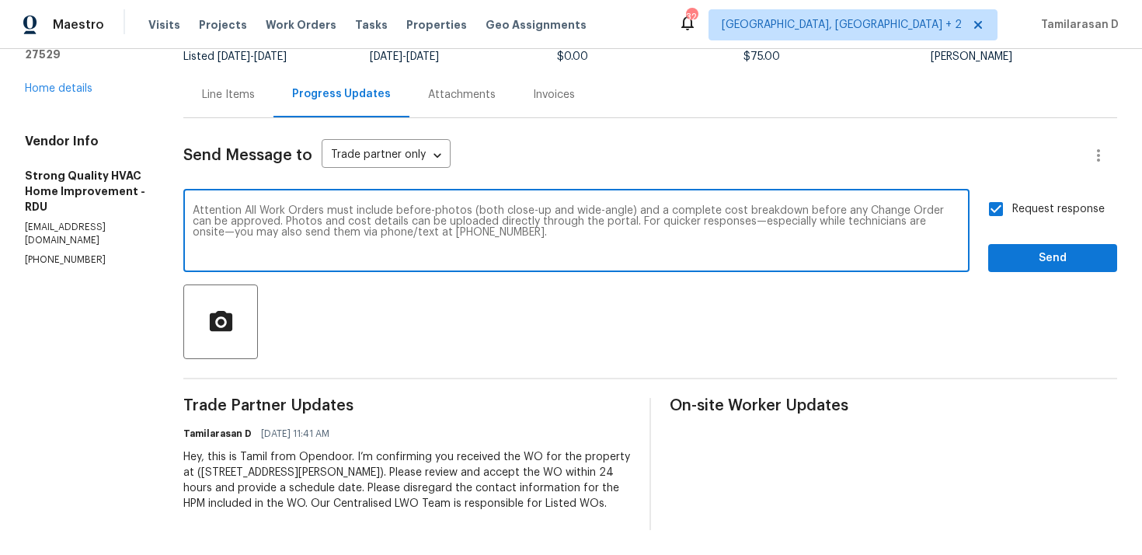
type textarea "Attention All Work Orders must include before-photos (both close-up and wide-an…"
click at [1038, 284] on div at bounding box center [650, 321] width 934 height 75
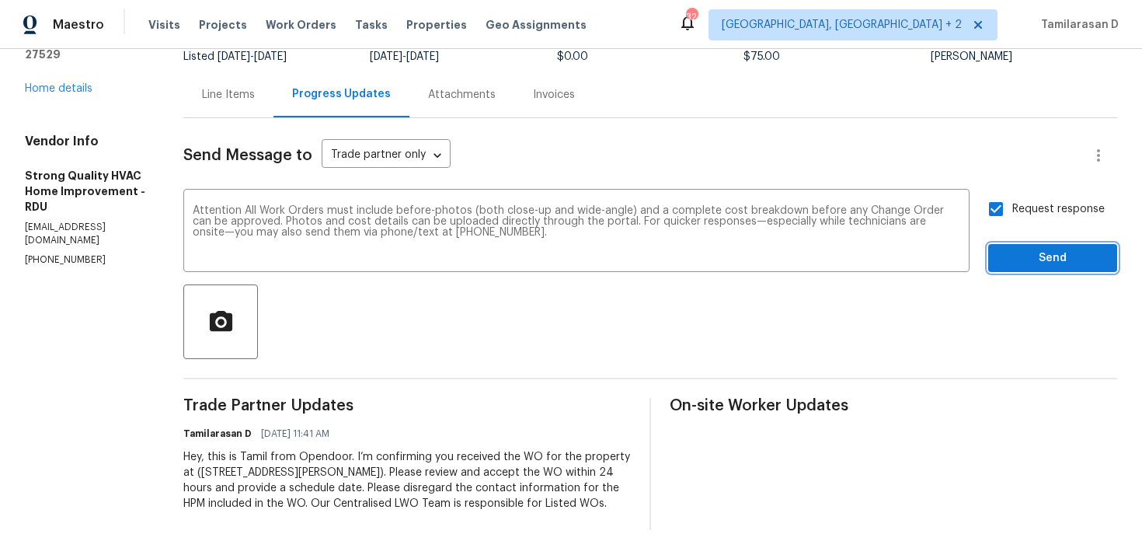
click at [1043, 259] on span "Send" at bounding box center [1053, 258] width 104 height 19
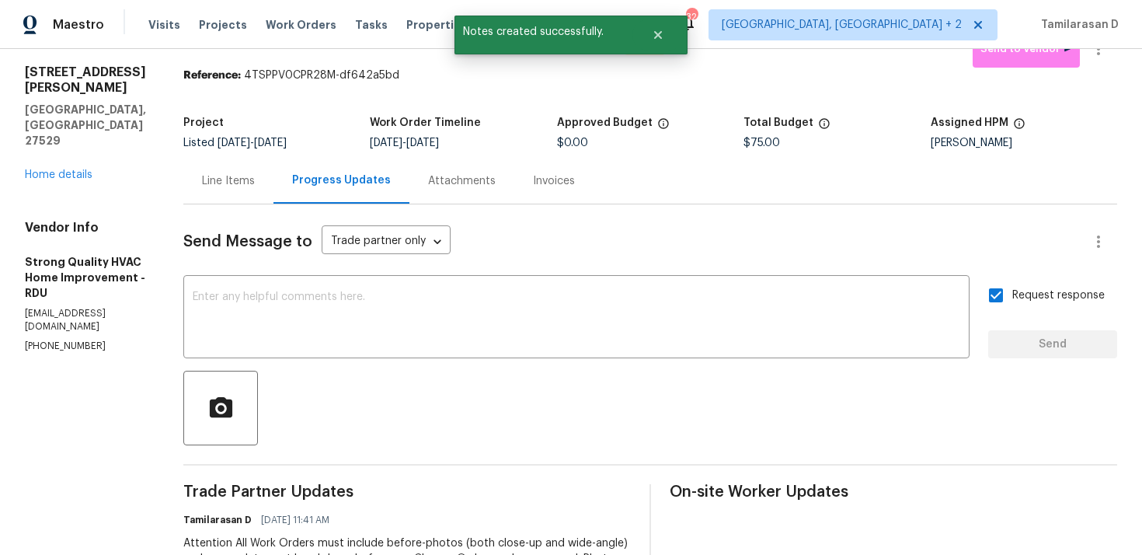
scroll to position [0, 0]
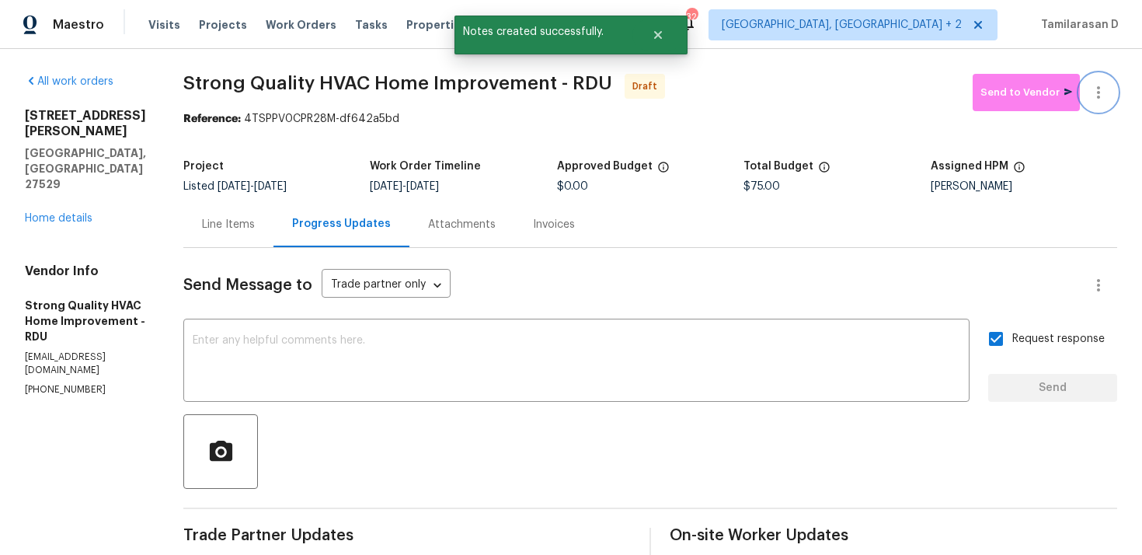
click at [1101, 76] on button "button" at bounding box center [1098, 92] width 37 height 37
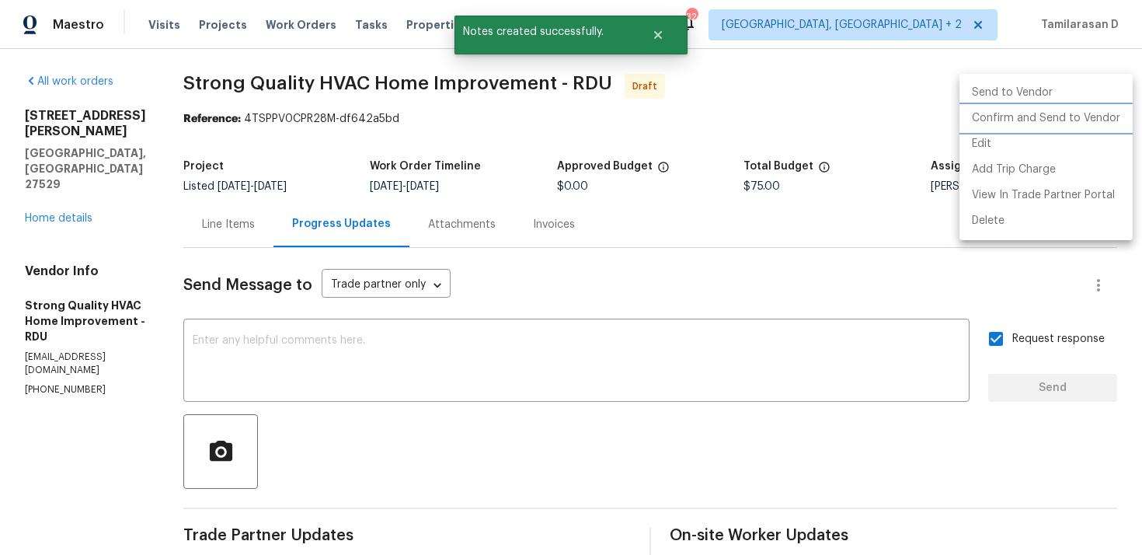
click at [1028, 117] on li "Confirm and Send to Vendor" at bounding box center [1046, 119] width 173 height 26
click at [811, 78] on div at bounding box center [571, 277] width 1142 height 555
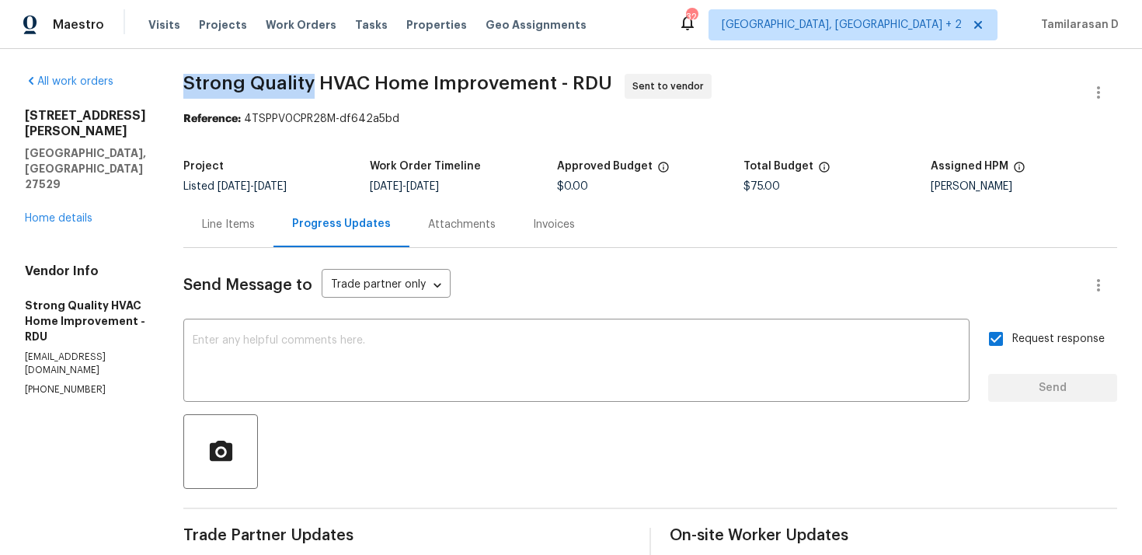
drag, startPoint x: 195, startPoint y: 81, endPoint x: 322, endPoint y: 83, distance: 126.7
click at [322, 83] on span "Strong Quality HVAC Home Improvement - RDU" at bounding box center [397, 83] width 429 height 19
copy span "Strong Quality"
click at [58, 213] on link "Home details" at bounding box center [59, 218] width 68 height 11
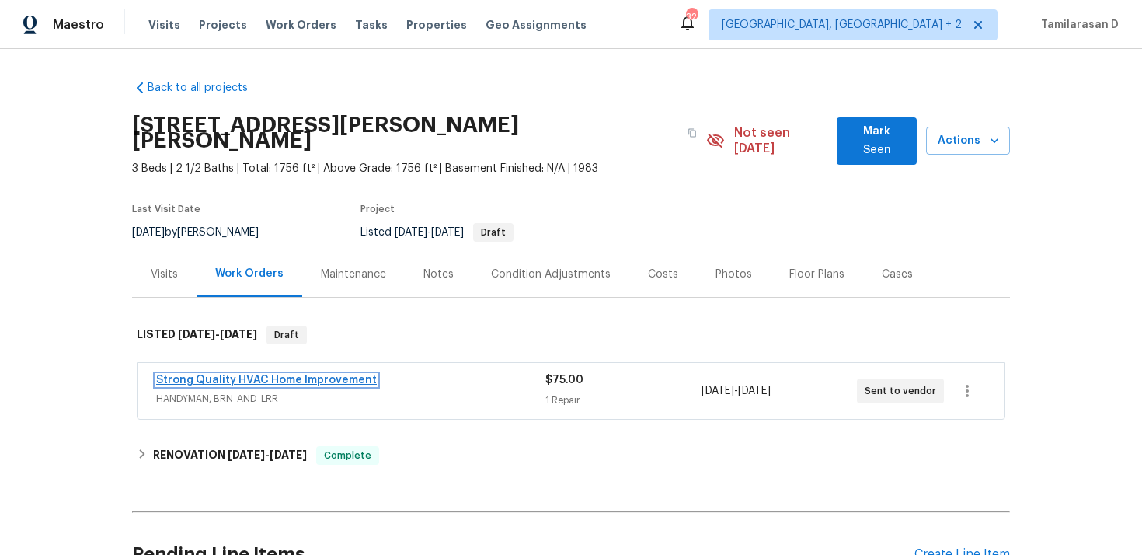
click at [223, 375] on link "Strong Quality HVAC Home Improvement" at bounding box center [266, 380] width 221 height 11
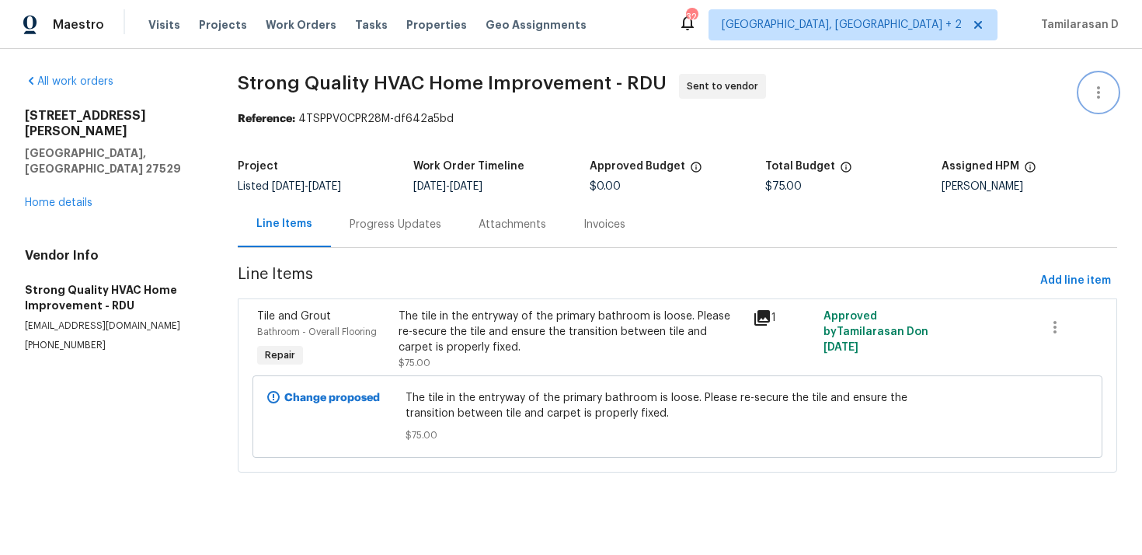
click at [1092, 81] on button "button" at bounding box center [1098, 92] width 37 height 37
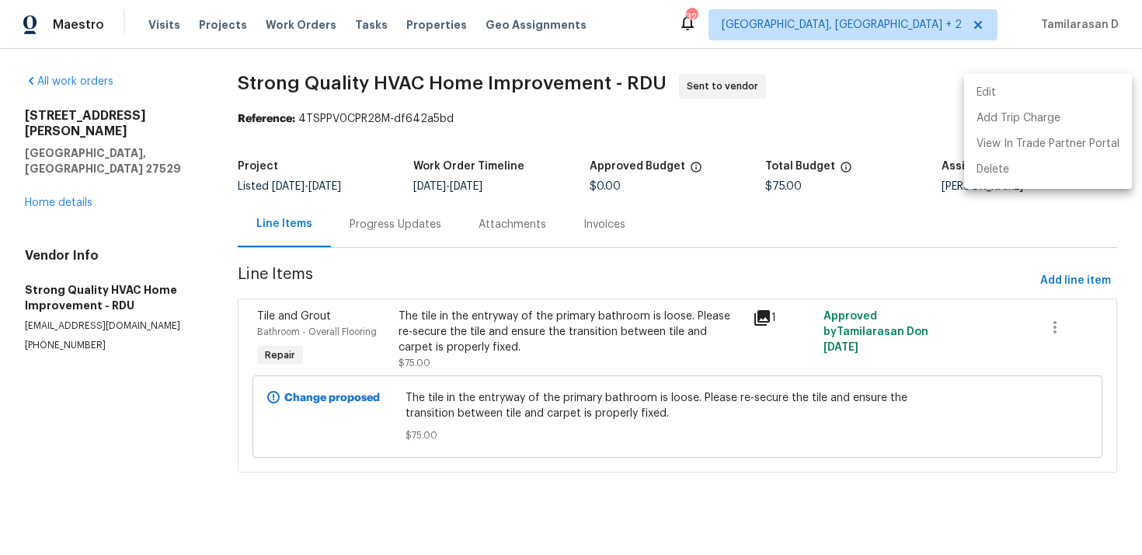
click at [1039, 91] on li "Edit" at bounding box center [1049, 93] width 168 height 26
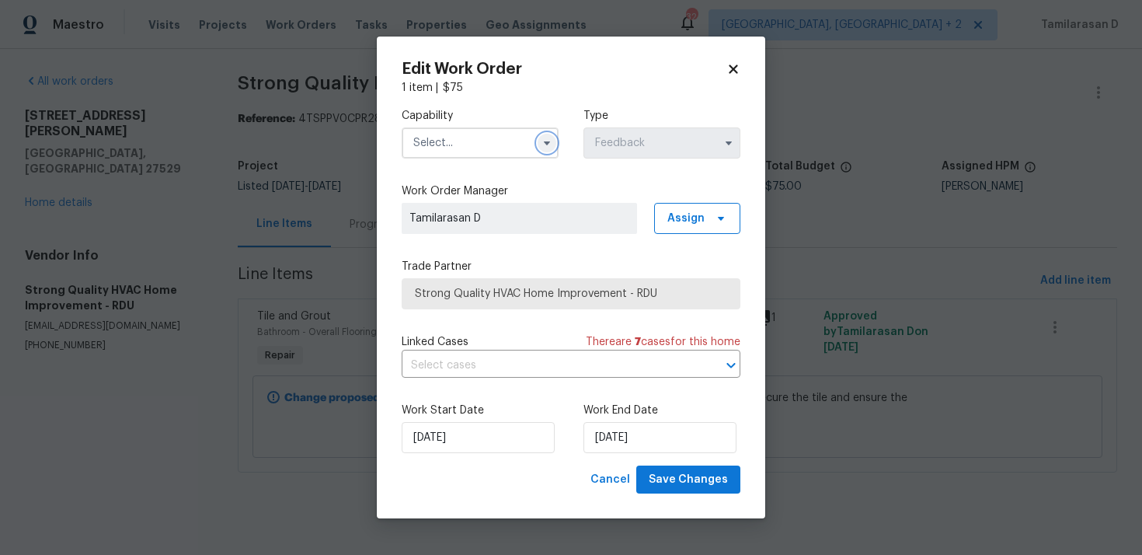
click at [542, 147] on icon "button" at bounding box center [547, 143] width 12 height 12
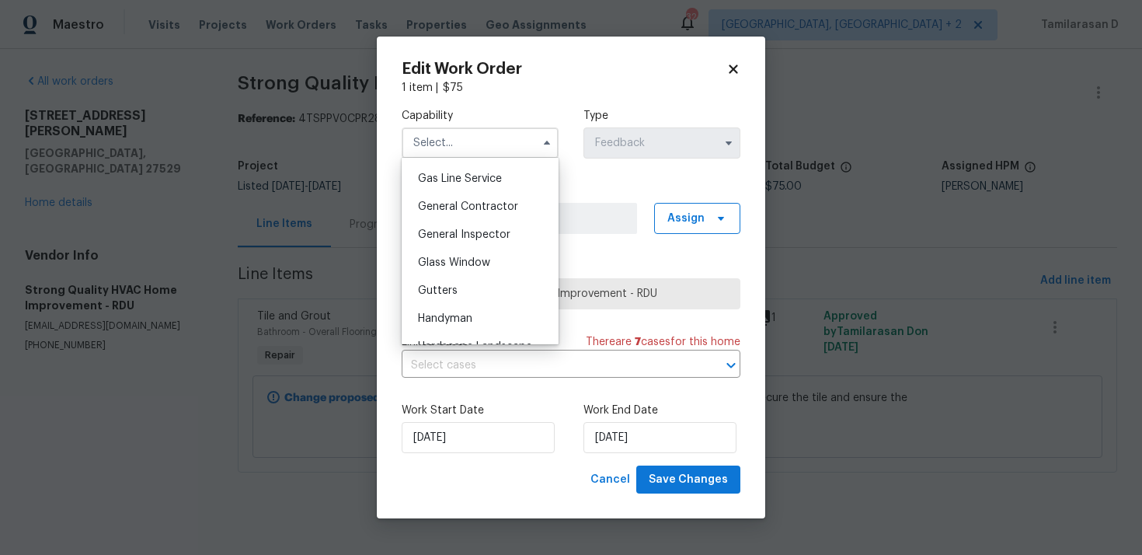
scroll to position [719, 0]
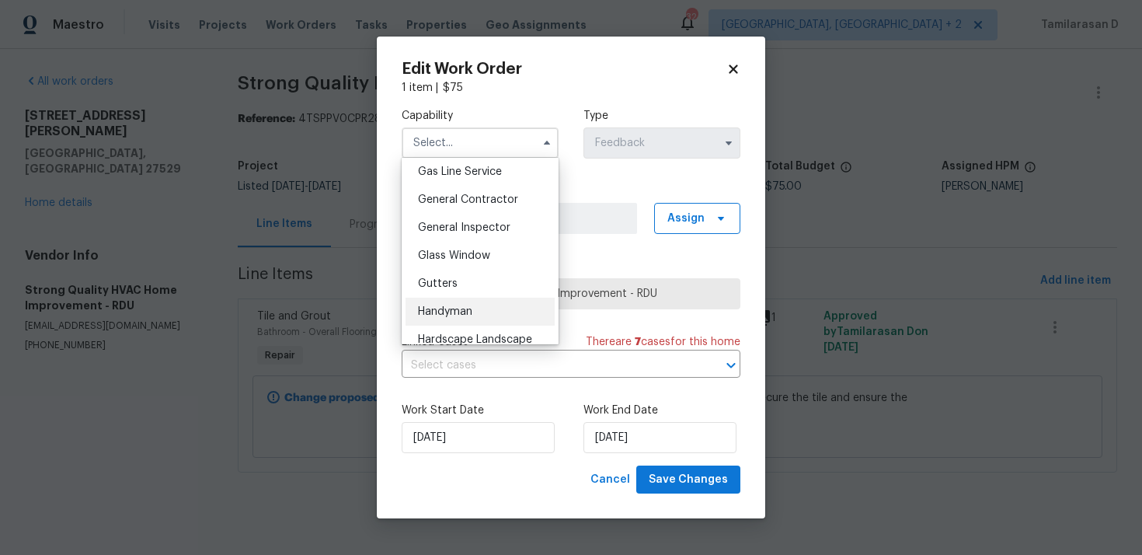
click at [458, 307] on span "Handyman" at bounding box center [445, 311] width 54 height 11
type input "Handyman"
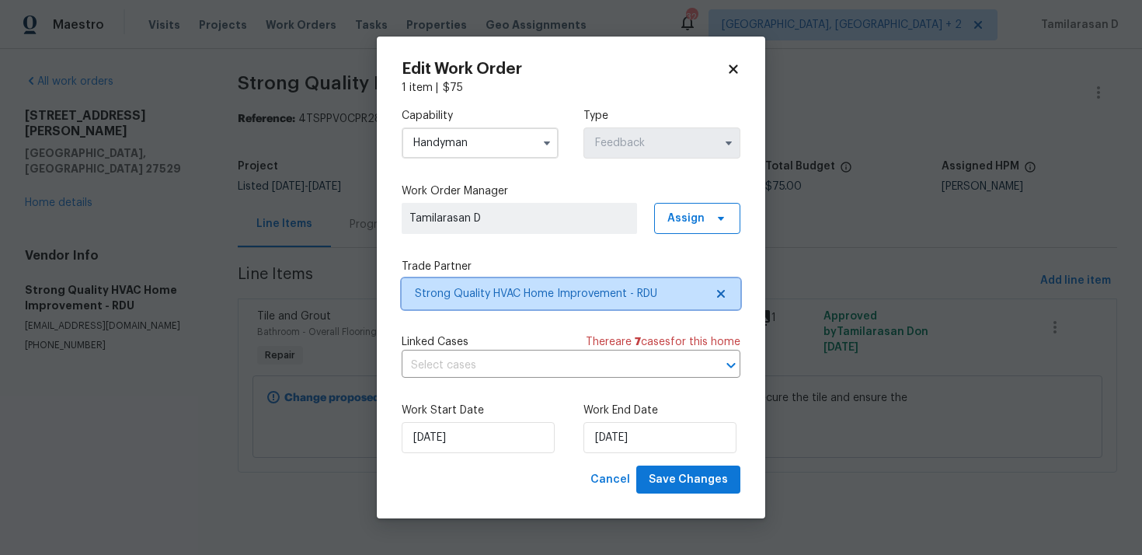
click at [469, 288] on span "Strong Quality HVAC Home Improvement - RDU" at bounding box center [560, 294] width 290 height 16
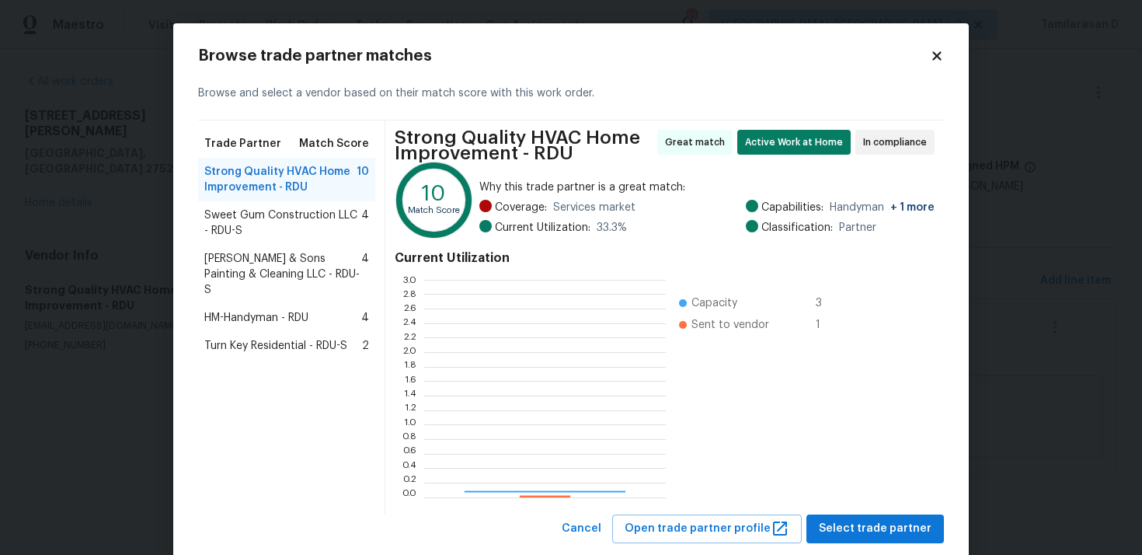
scroll to position [218, 242]
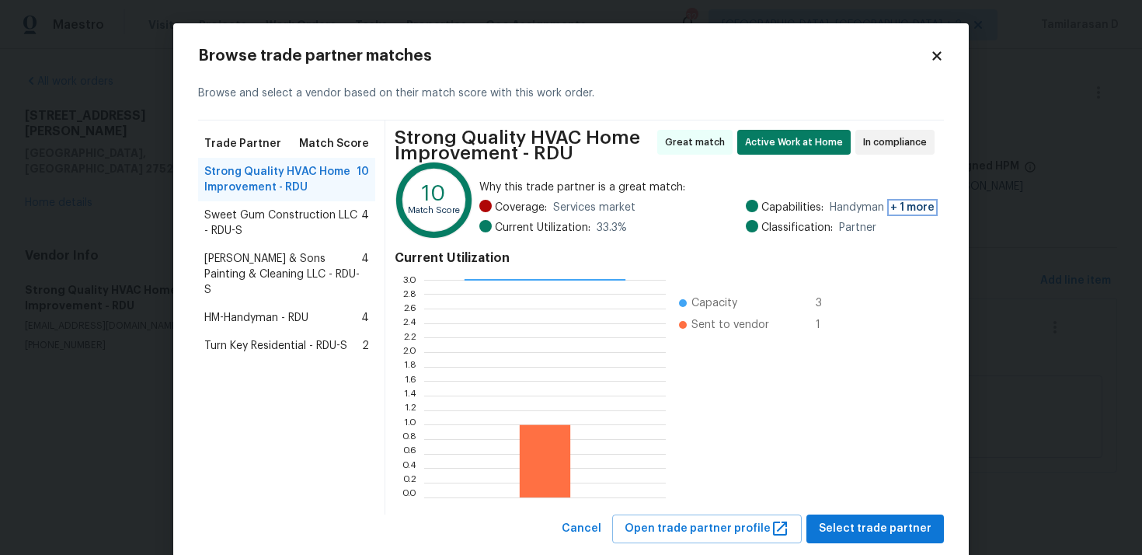
click at [914, 208] on span "+ 1 more" at bounding box center [913, 207] width 44 height 11
click at [935, 45] on div "Browse trade partner matches Browse and select a vendor based on their match sc…" at bounding box center [571, 295] width 796 height 545
click at [933, 52] on icon at bounding box center [937, 55] width 9 height 9
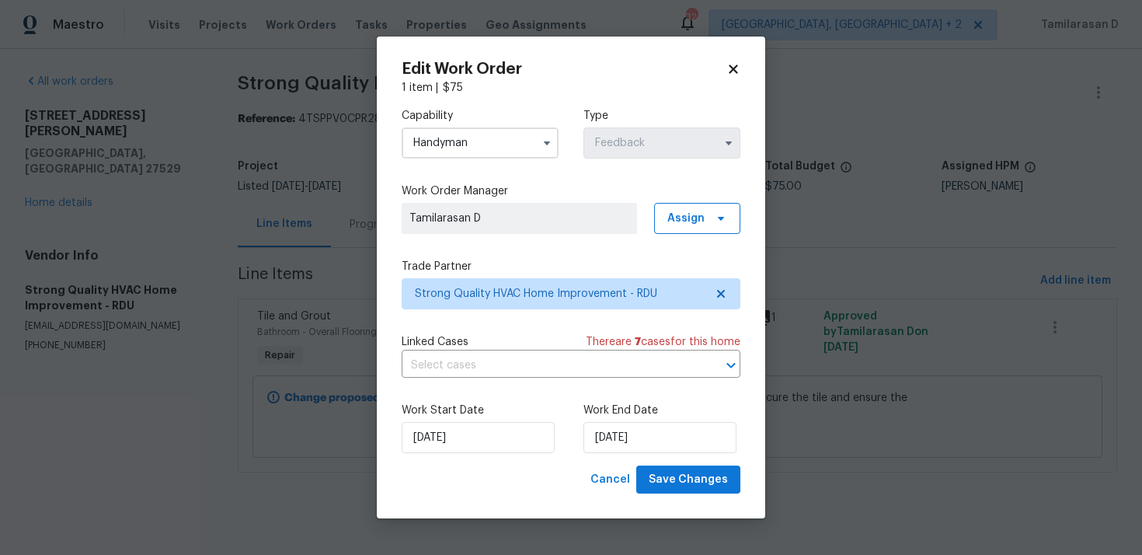
click at [731, 71] on icon at bounding box center [733, 69] width 9 height 9
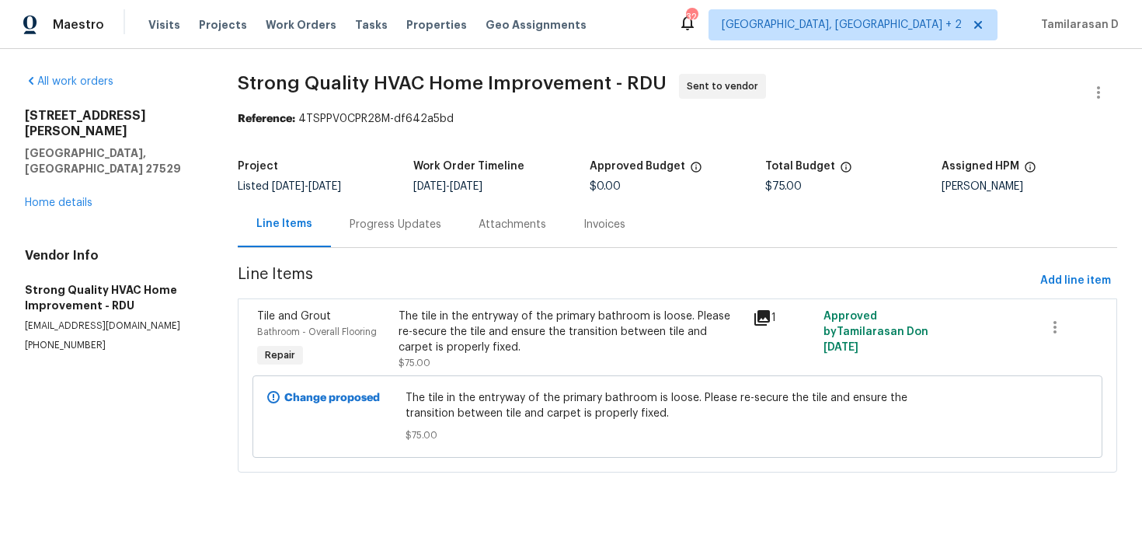
click at [395, 218] on div "Progress Updates" at bounding box center [396, 225] width 92 height 16
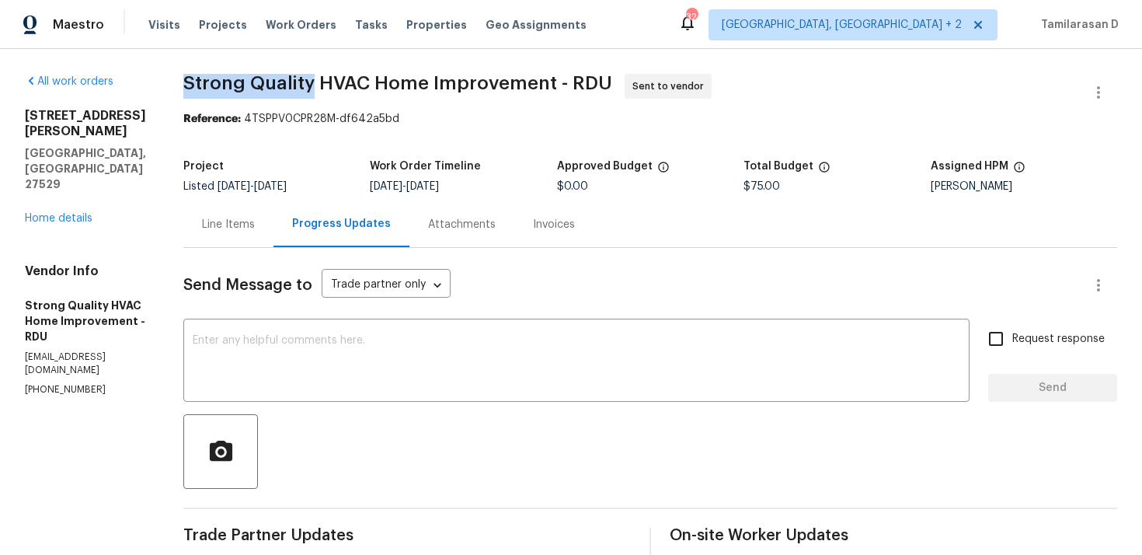
drag, startPoint x: 196, startPoint y: 81, endPoint x: 323, endPoint y: 82, distance: 126.7
click at [323, 82] on span "Strong Quality HVAC Home Improvement - RDU" at bounding box center [397, 83] width 429 height 19
copy span "Strong Quality"
click at [230, 49] on div "All work orders [STREET_ADDRESS][PERSON_NAME][PERSON_NAME] Home details Vendor …" at bounding box center [571, 428] width 1142 height 759
